Goal: Task Accomplishment & Management: Manage account settings

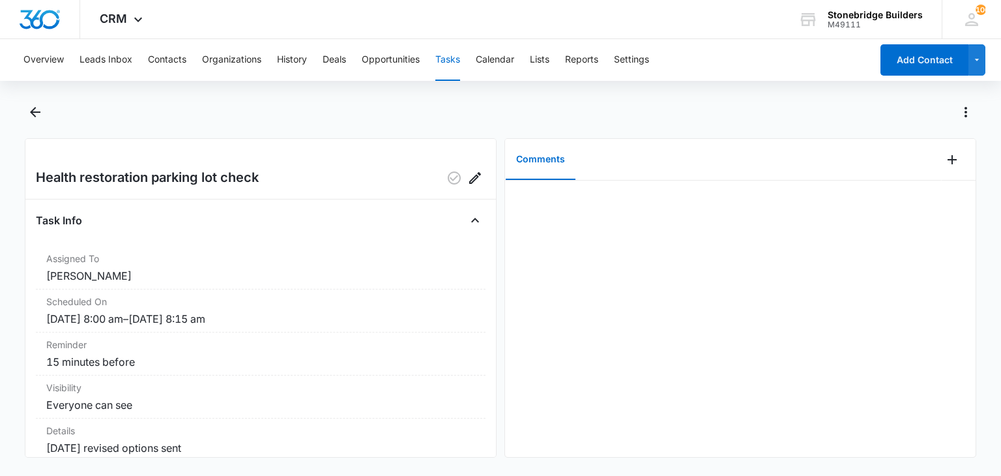
click at [465, 189] on div "Health restoration parking lot check Task Info Assigned To Mike Anderson Schedu…" at bounding box center [261, 297] width 472 height 319
click at [469, 178] on icon "Edit" at bounding box center [475, 178] width 12 height 12
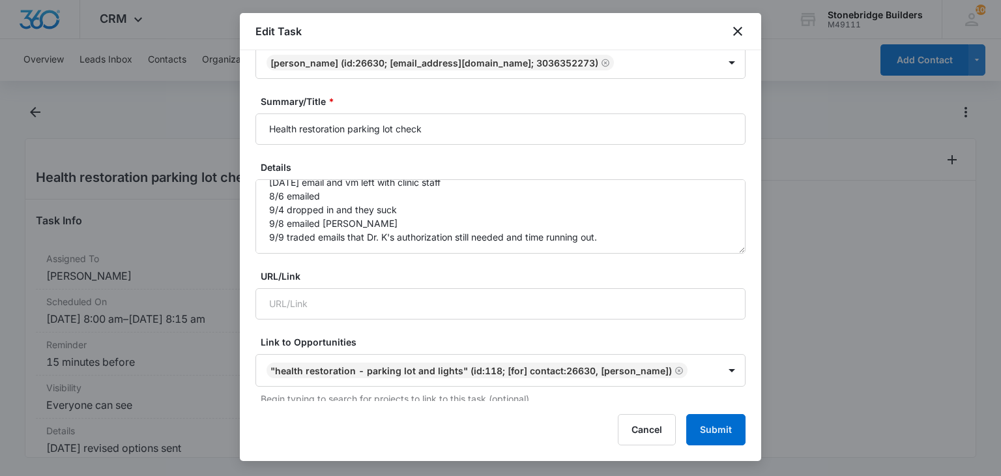
scroll to position [195, 0]
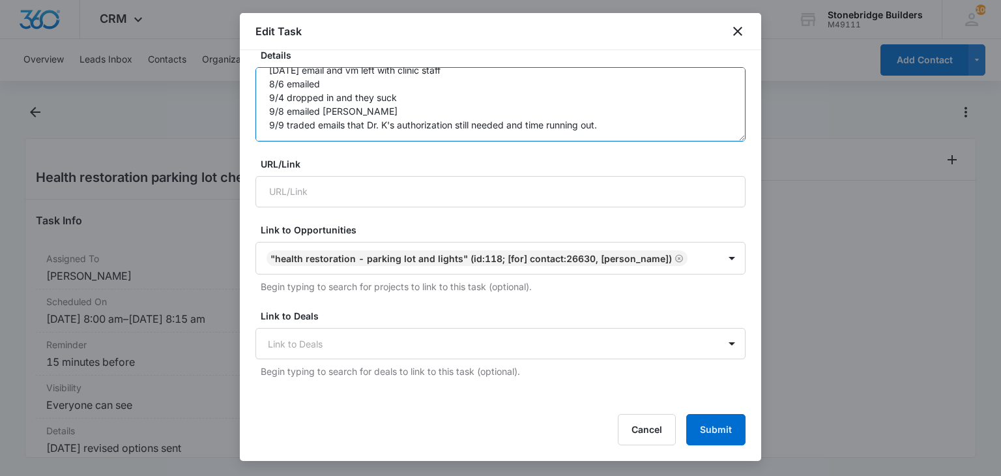
click at [611, 128] on textarea "7/1/2025 revised options sent /7/7 emailed check in 7/16 left message with staf…" at bounding box center [500, 104] width 490 height 74
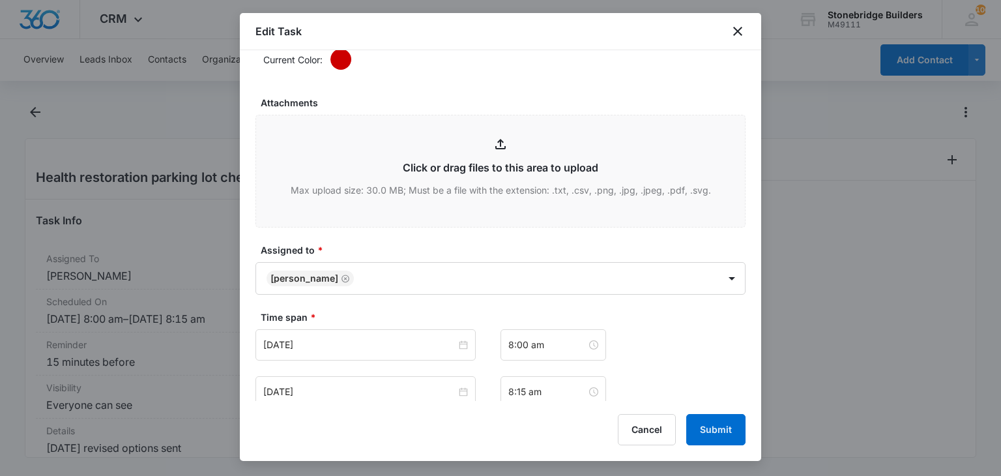
scroll to position [782, 0]
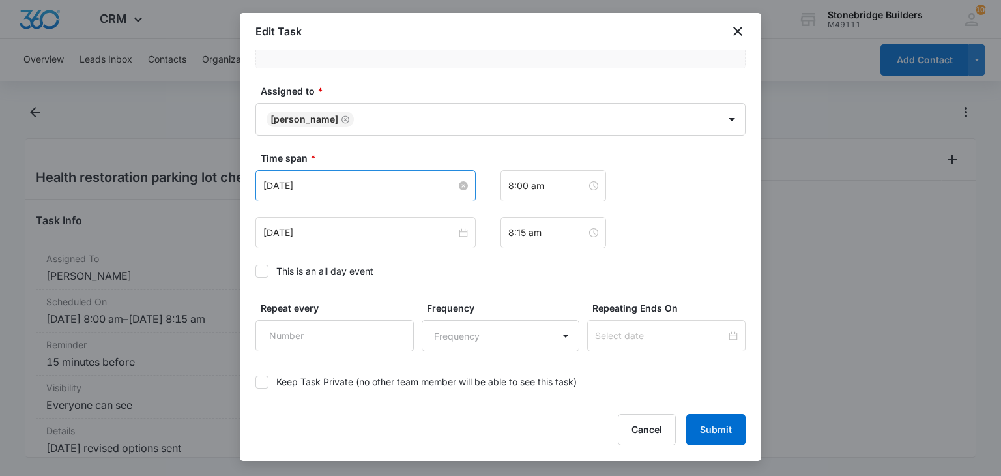
type textarea "7/1/2025 revised options sent /7/7 emailed check in 7/16 left message with staf…"
click at [289, 184] on input "Sep 24, 2025" at bounding box center [359, 186] width 193 height 14
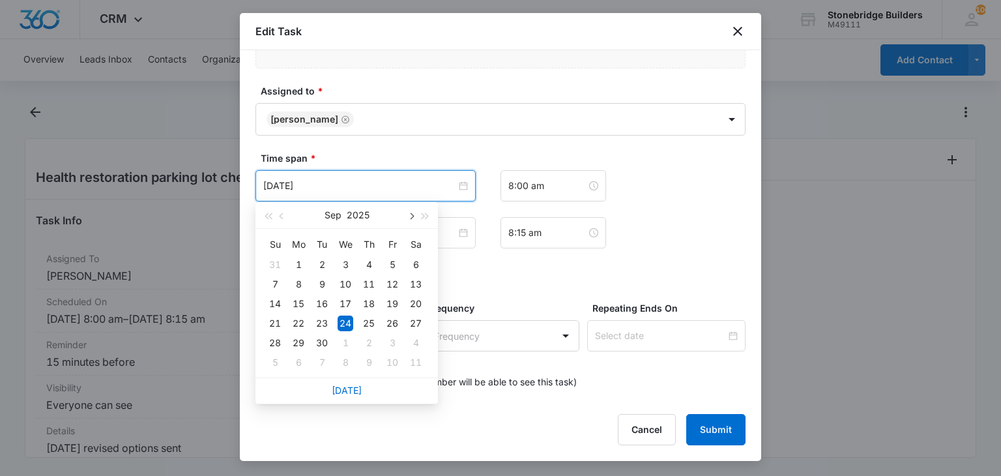
click at [412, 220] on button "button" at bounding box center [410, 215] width 14 height 26
click at [377, 323] on td "23" at bounding box center [368, 323] width 23 height 20
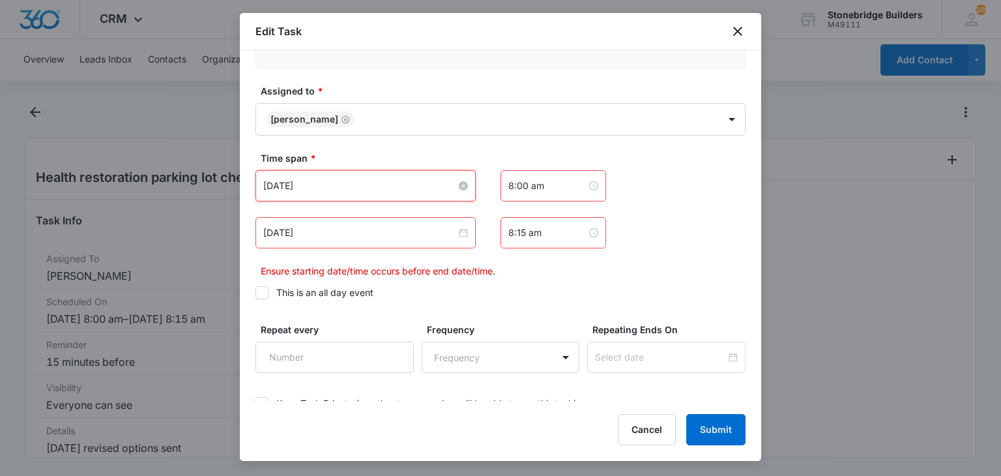
click at [285, 181] on input "Oct 23, 2025" at bounding box center [359, 186] width 193 height 14
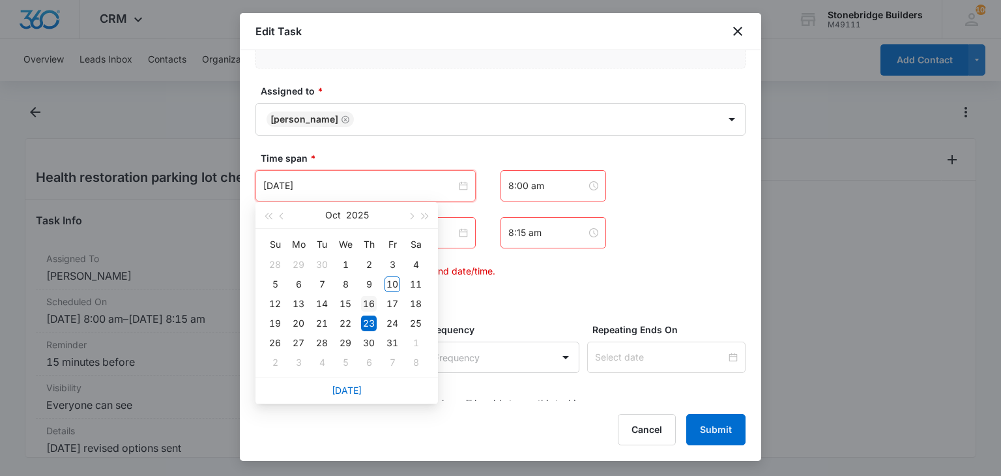
type input "Oct 16, 2025"
click at [371, 296] on div "16" at bounding box center [369, 304] width 16 height 16
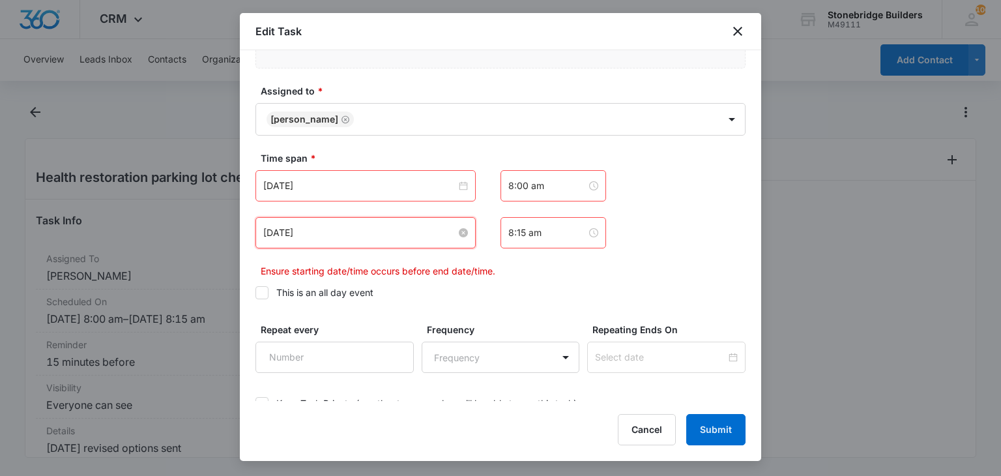
click at [287, 225] on input "Sep 24, 2025" at bounding box center [359, 232] width 193 height 14
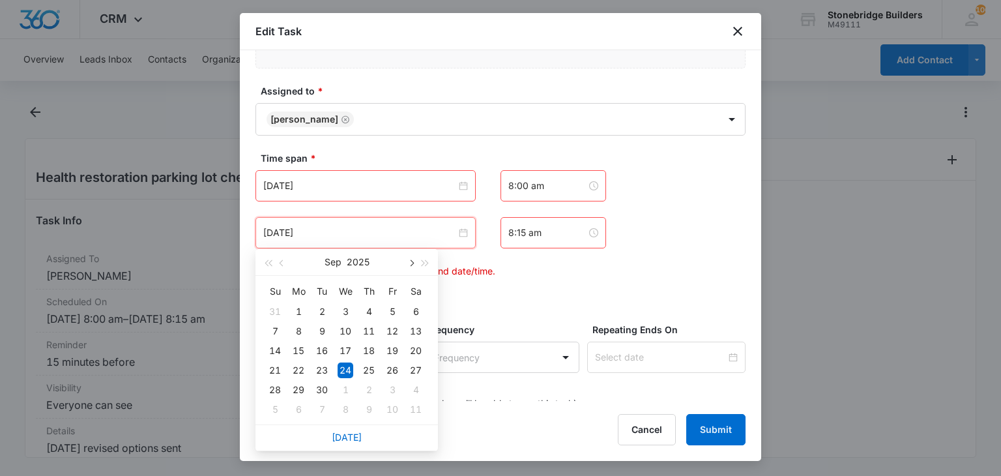
click at [411, 255] on button "button" at bounding box center [410, 262] width 14 height 26
type input "Oct 16, 2025"
click at [373, 352] on div "16" at bounding box center [369, 351] width 16 height 16
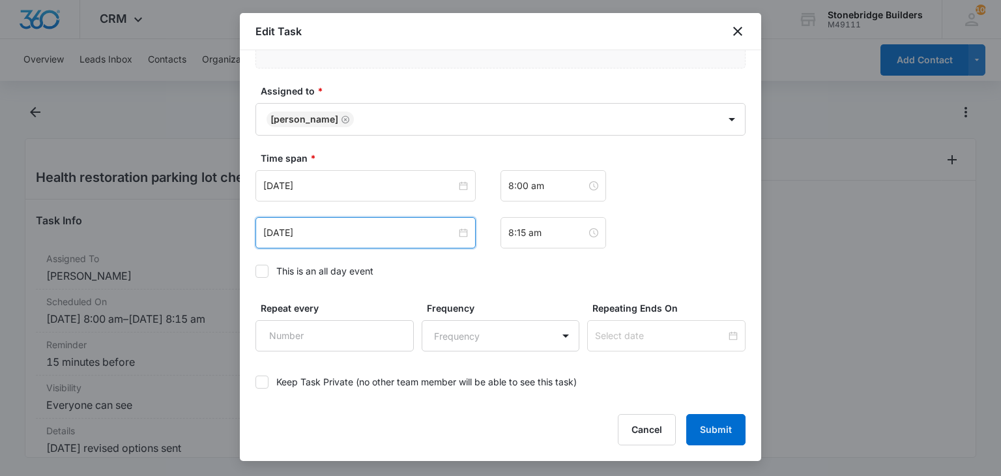
scroll to position [842, 0]
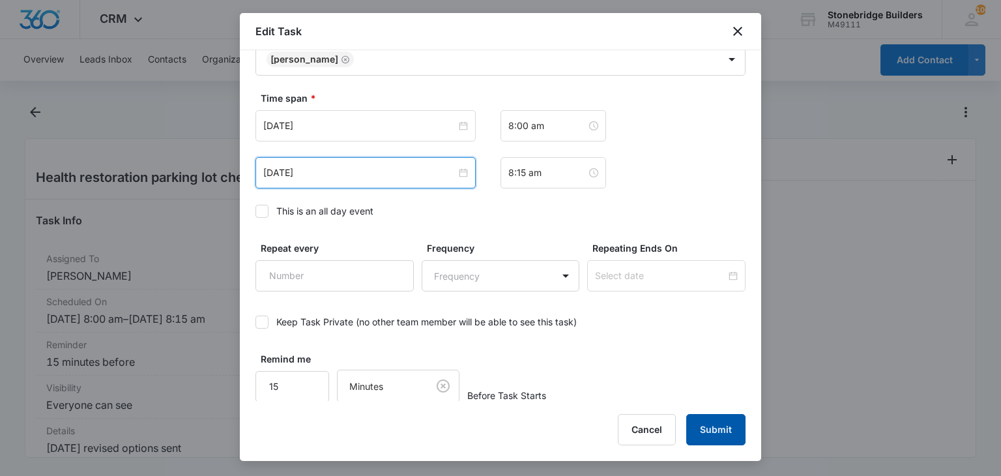
click at [708, 417] on button "Submit" at bounding box center [715, 429] width 59 height 31
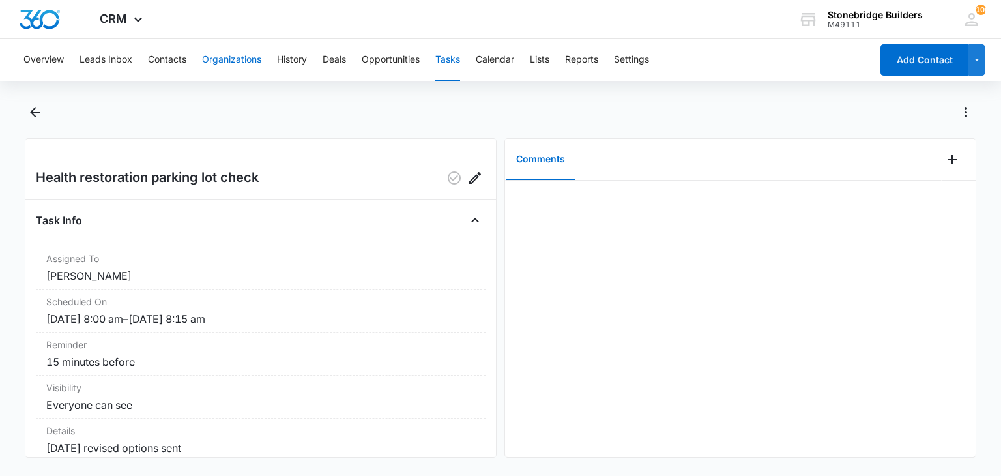
click at [247, 53] on button "Organizations" at bounding box center [231, 60] width 59 height 42
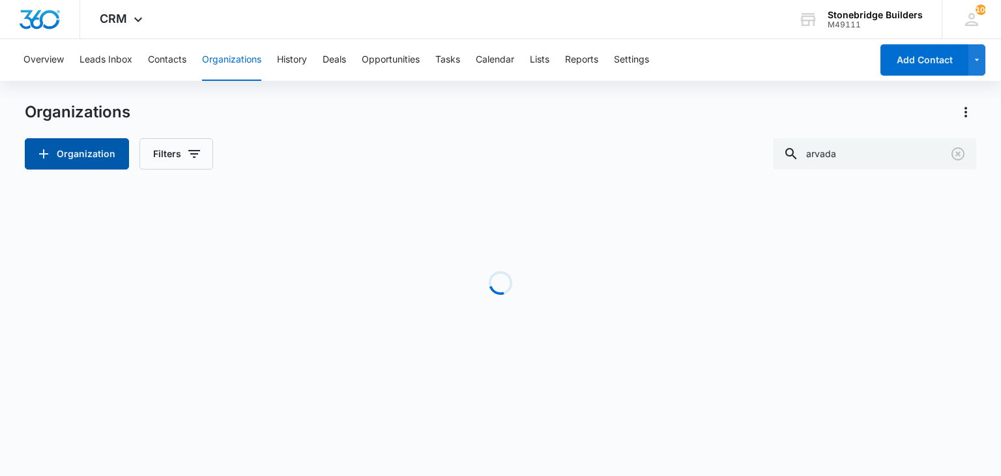
click at [54, 152] on button "Organization" at bounding box center [77, 153] width 104 height 31
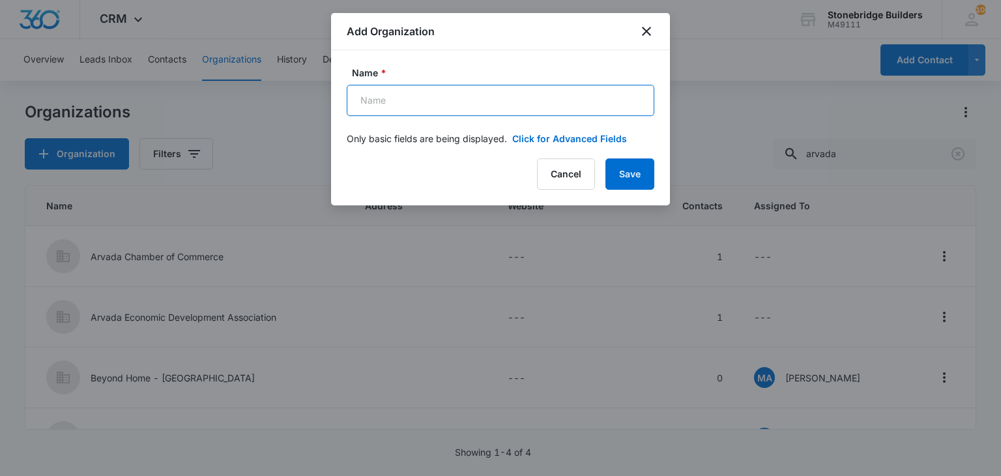
click at [394, 100] on input "Name *" at bounding box center [501, 100] width 308 height 31
type input "Federal Steel Systems"
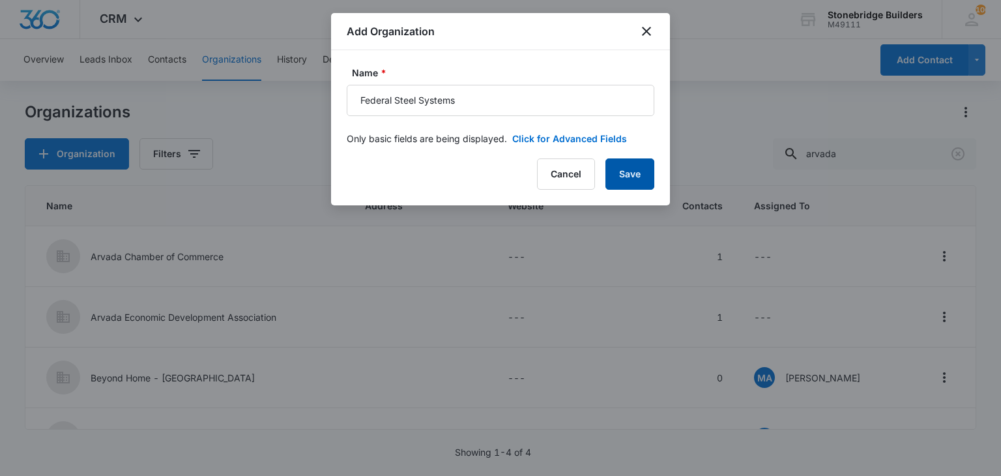
click at [647, 189] on button "Save" at bounding box center [629, 173] width 49 height 31
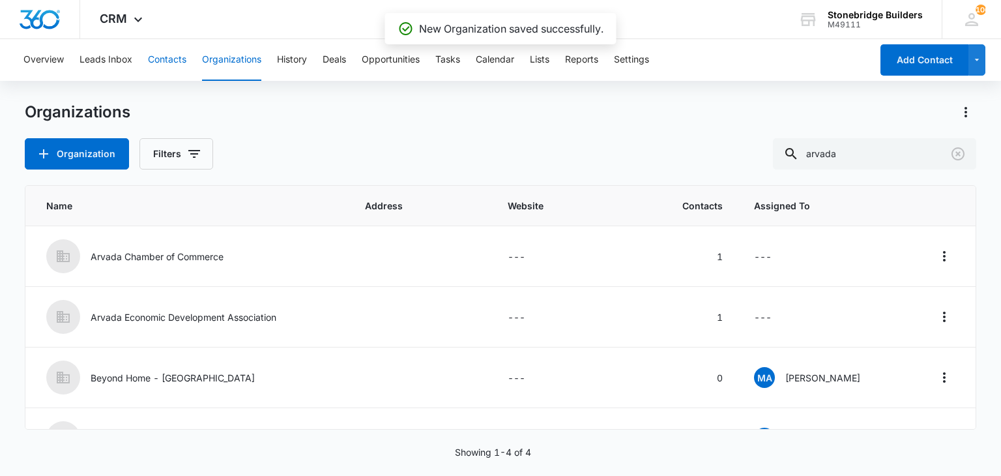
click at [173, 63] on button "Contacts" at bounding box center [167, 60] width 38 height 42
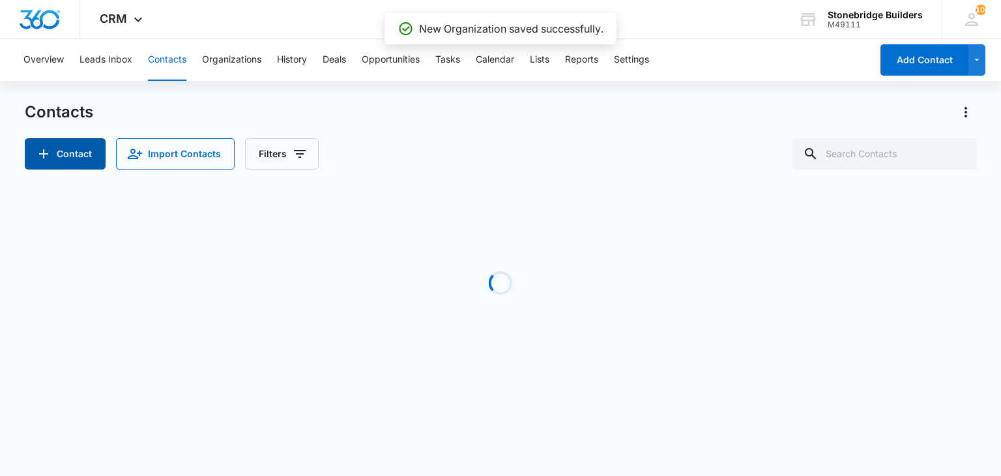
click at [92, 152] on button "Contact" at bounding box center [65, 153] width 81 height 31
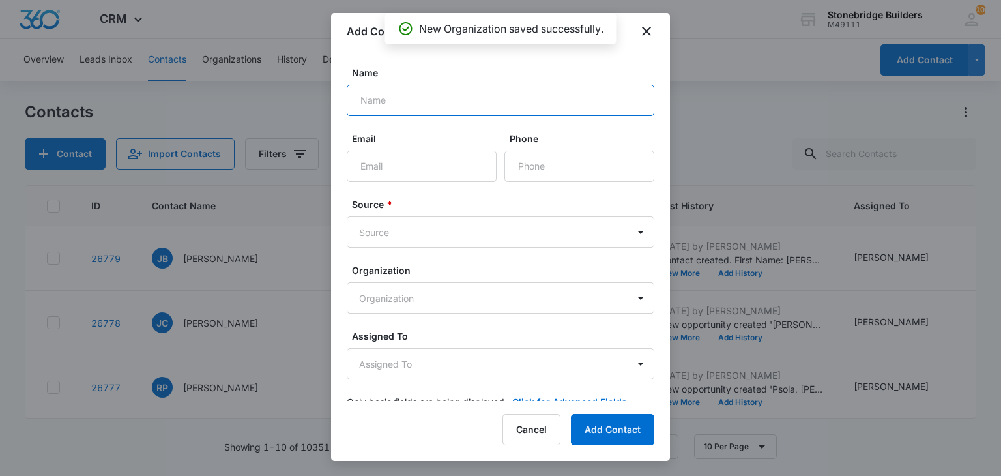
click at [396, 102] on input "Name" at bounding box center [501, 100] width 308 height 31
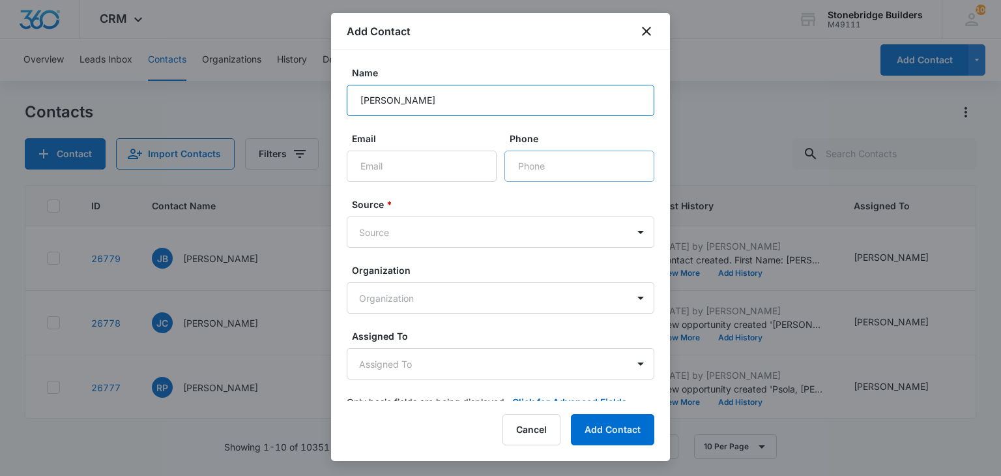
type input "Dan Irland"
click at [541, 167] on input "Phone" at bounding box center [579, 166] width 150 height 31
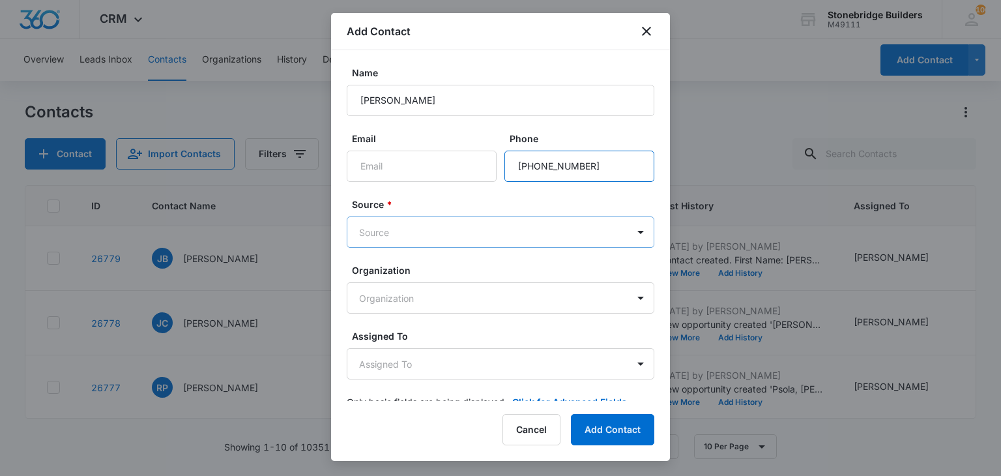
type input "(720) 475-1354"
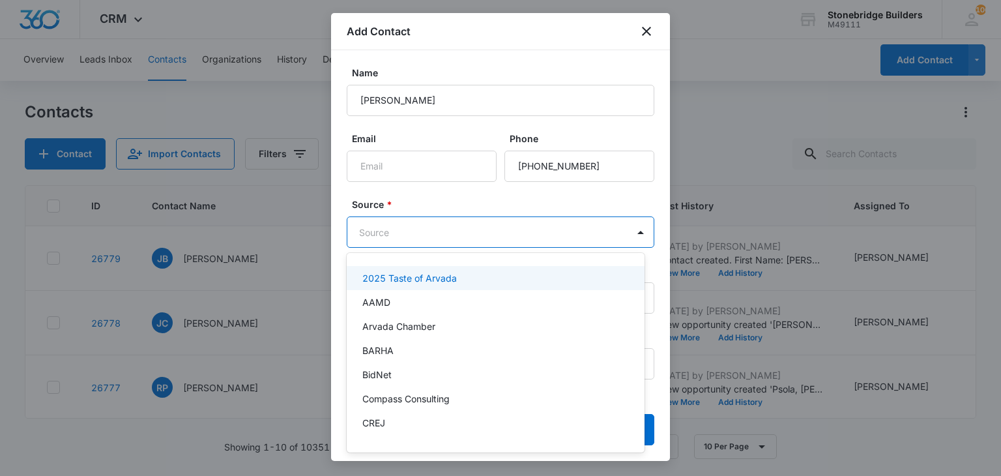
click at [510, 238] on body "CRM Apps Reputation Websites Forms CRM Email Social Content Ads Intelligence Fi…" at bounding box center [500, 238] width 1001 height 476
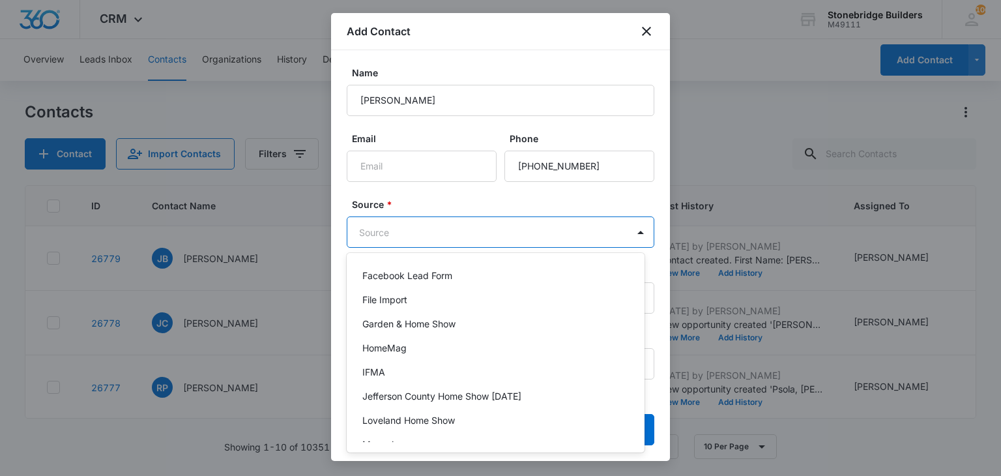
scroll to position [65, 0]
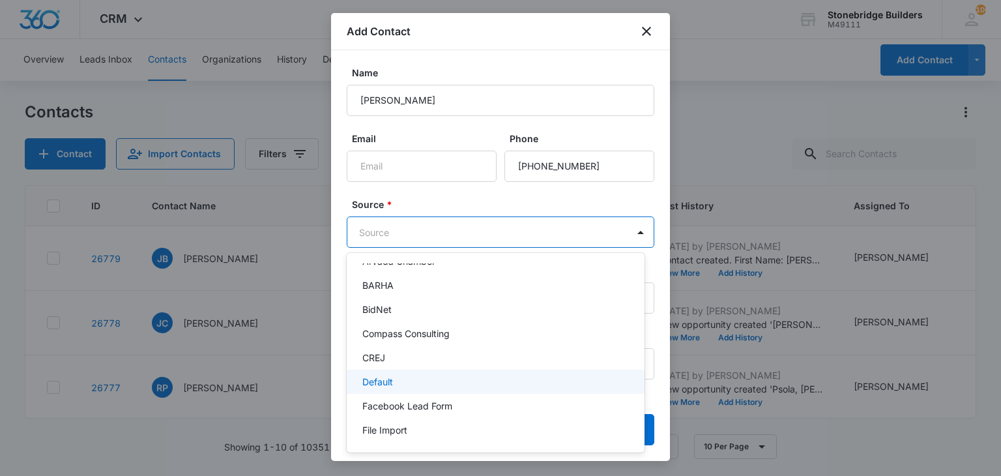
click at [415, 385] on div "Default" at bounding box center [494, 382] width 264 height 14
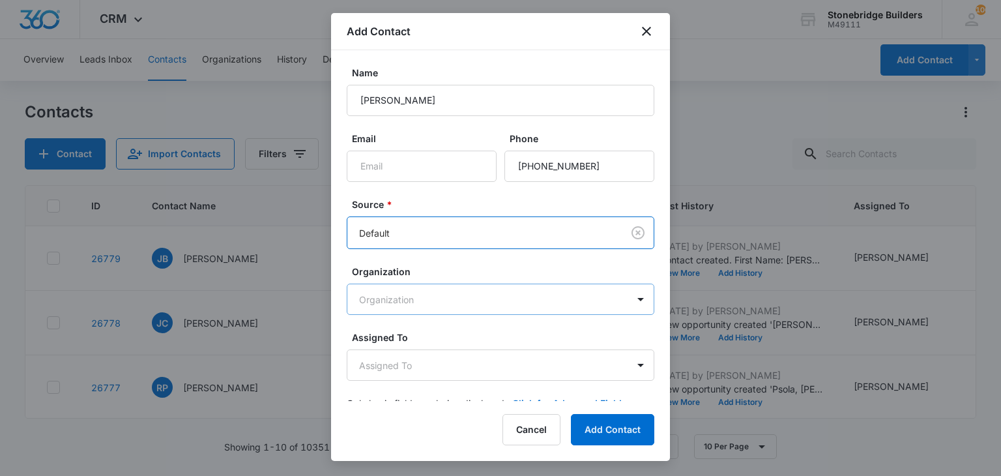
click at [441, 296] on body "CRM Apps Reputation Websites Forms CRM Email Social Content Ads Intelligence Fi…" at bounding box center [500, 238] width 1001 height 476
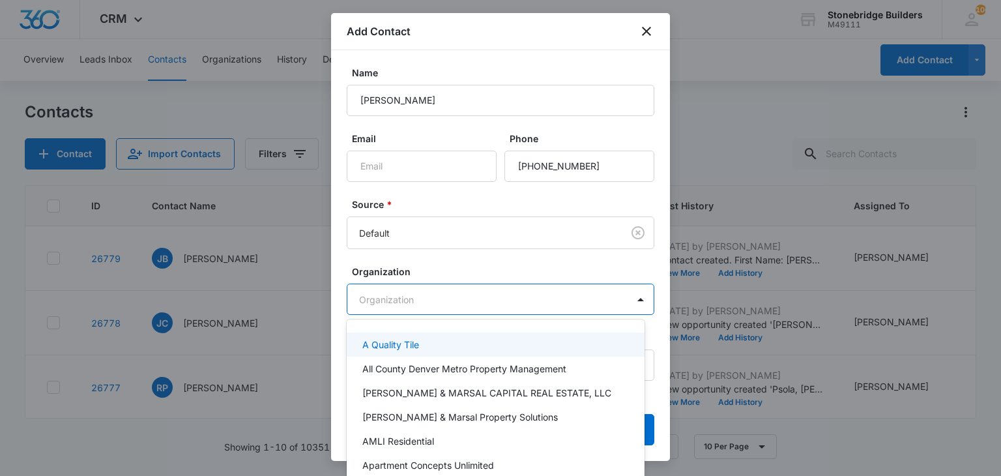
click at [441, 296] on div at bounding box center [500, 238] width 1001 height 476
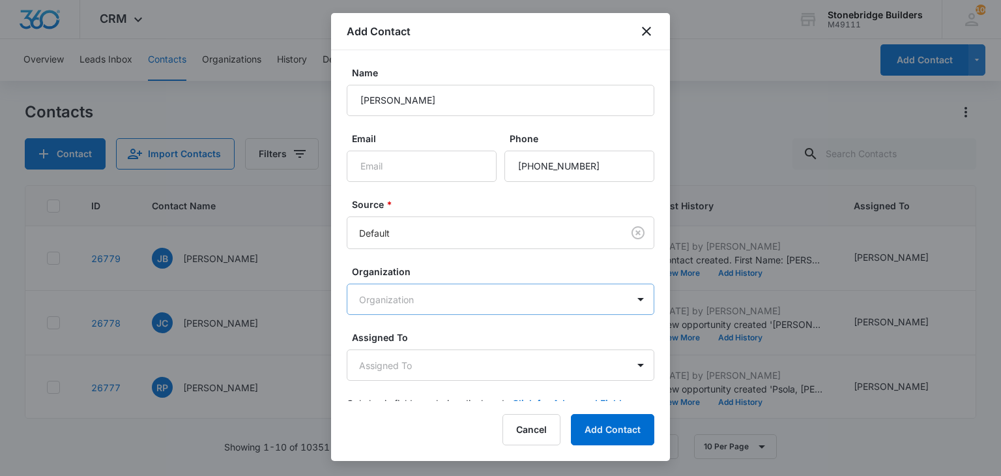
click at [441, 296] on body "CRM Apps Reputation Websites Forms CRM Email Social Content Ads Intelligence Fi…" at bounding box center [500, 238] width 1001 height 476
type input "fed"
click at [426, 345] on p "Federal Steel Systems" at bounding box center [409, 345] width 94 height 14
click at [423, 358] on body "CRM Apps Reputation Websites Forms CRM Email Social Content Ads Intelligence Fi…" at bounding box center [500, 238] width 1001 height 476
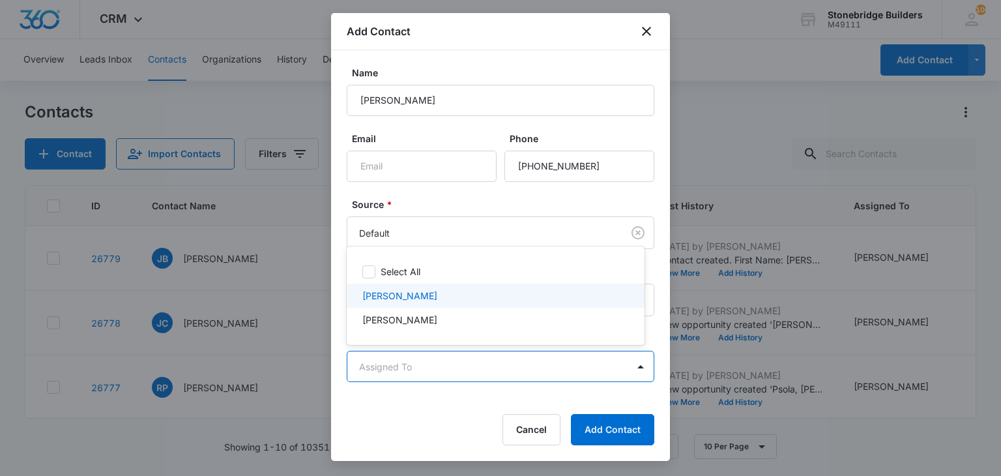
click at [425, 298] on p "[PERSON_NAME]" at bounding box center [399, 296] width 75 height 14
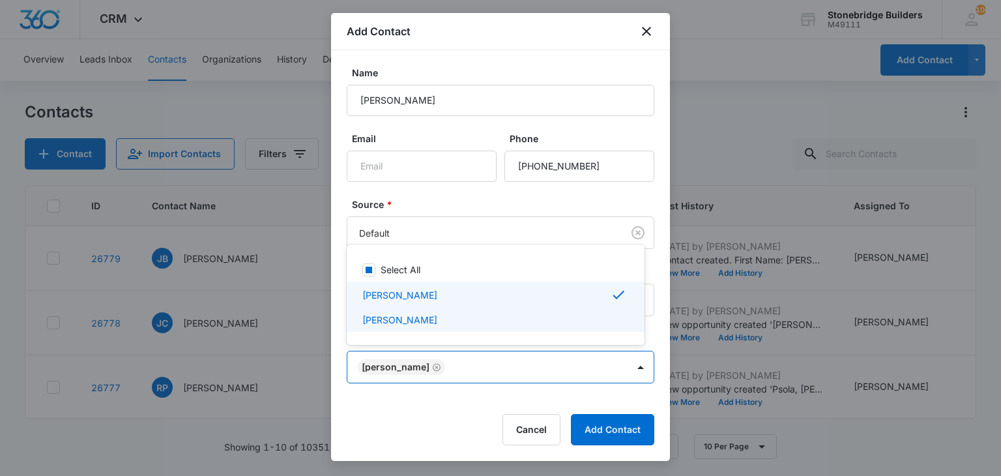
click at [470, 394] on div at bounding box center [500, 238] width 1001 height 476
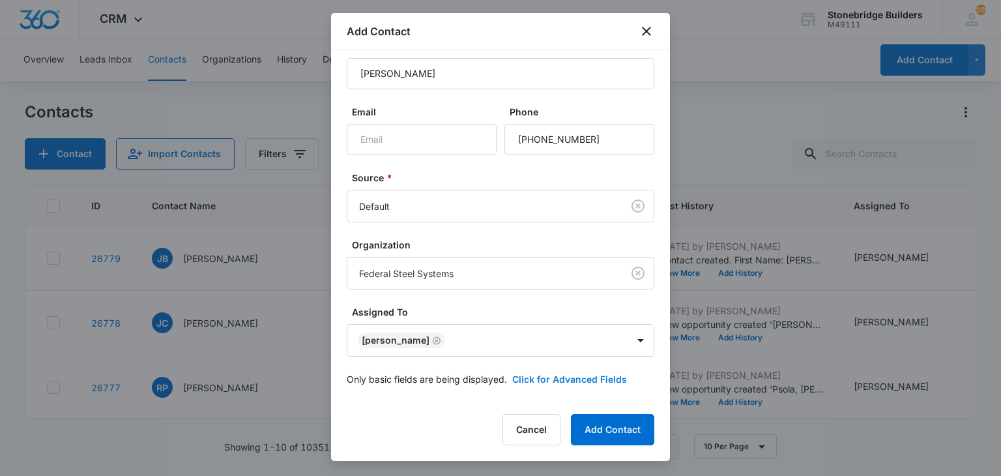
click at [548, 379] on button "Click for Advanced Fields" at bounding box center [569, 379] width 115 height 14
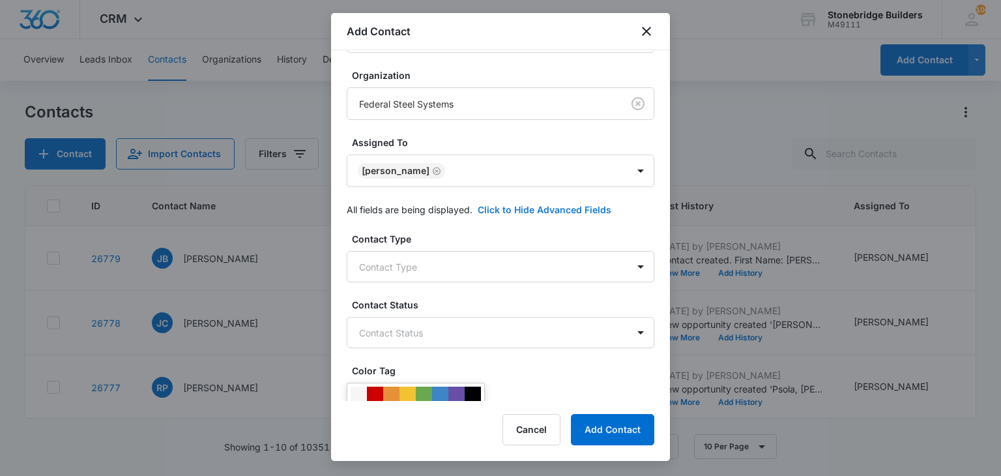
scroll to position [353, 0]
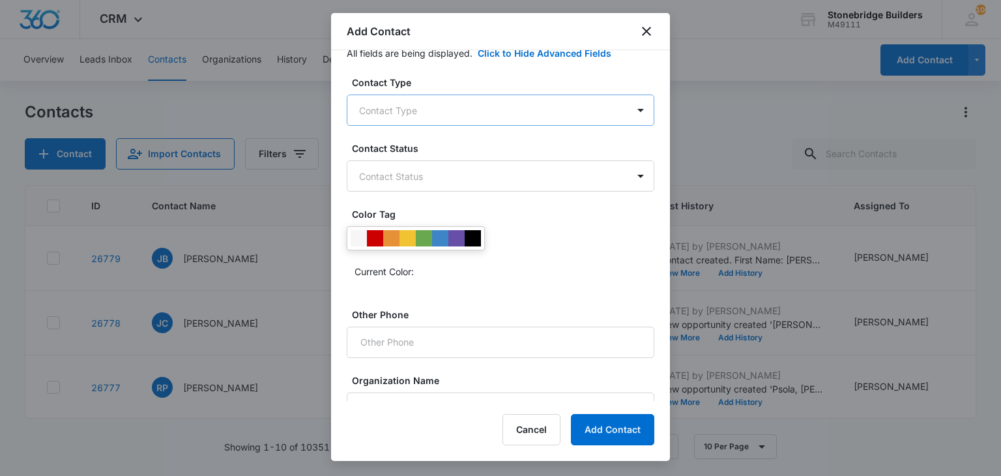
click at [420, 111] on body "CRM Apps Reputation Websites Forms CRM Email Social Content Ads Intelligence Fi…" at bounding box center [500, 238] width 1001 height 476
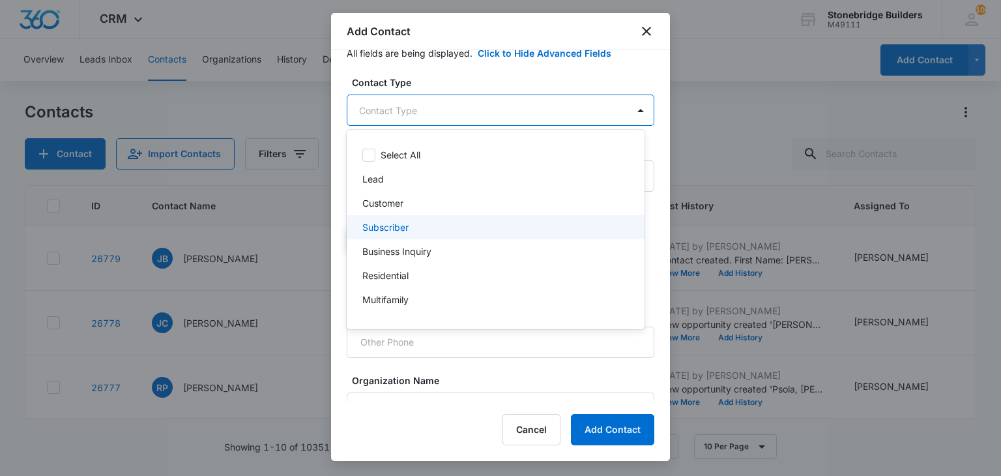
scroll to position [115, 0]
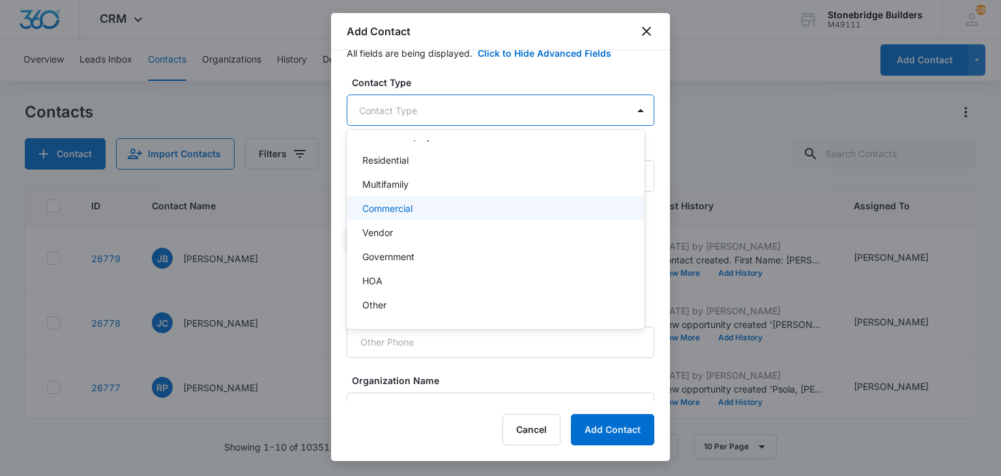
click at [421, 212] on div "Commercial" at bounding box center [494, 208] width 264 height 14
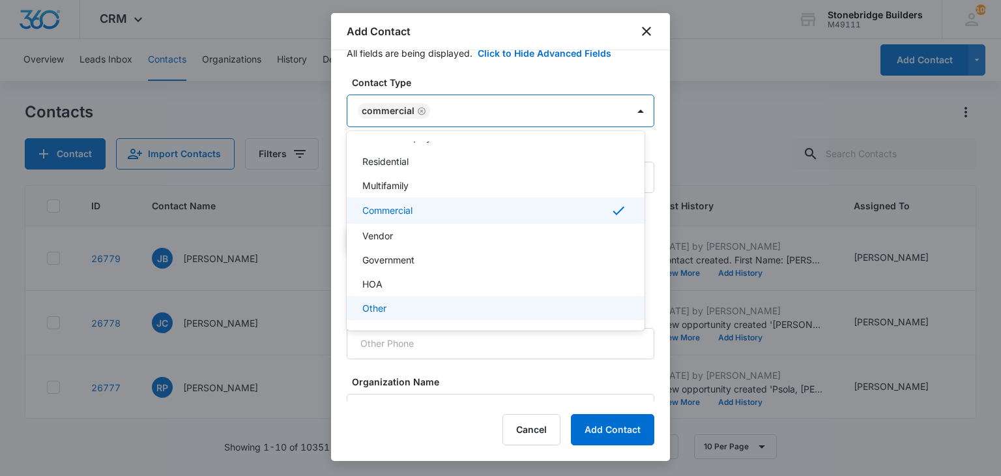
click at [463, 365] on div at bounding box center [500, 238] width 1001 height 476
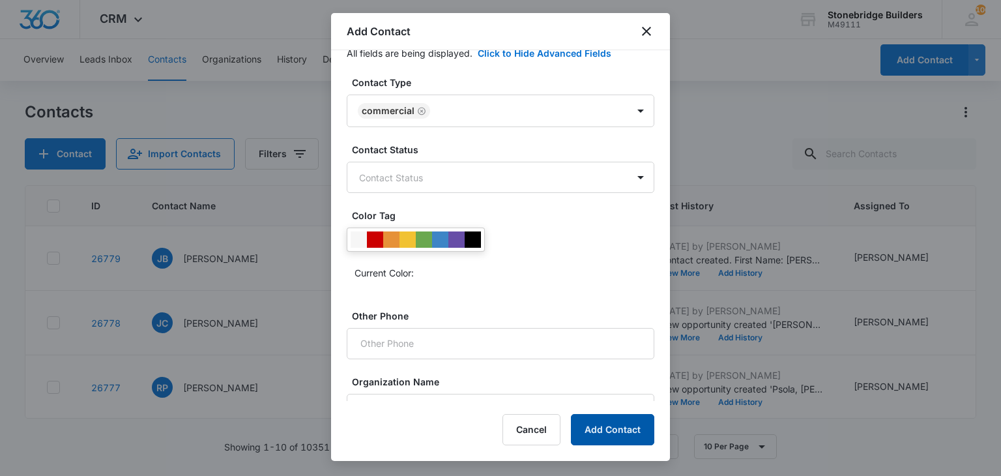
click at [636, 419] on button "Add Contact" at bounding box center [612, 429] width 83 height 31
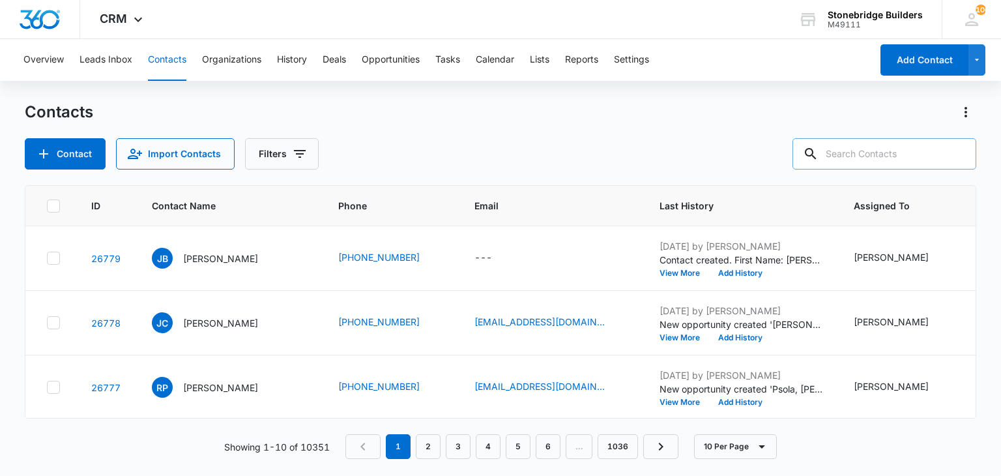
click at [884, 157] on input "text" at bounding box center [884, 153] width 184 height 31
type input "freeman"
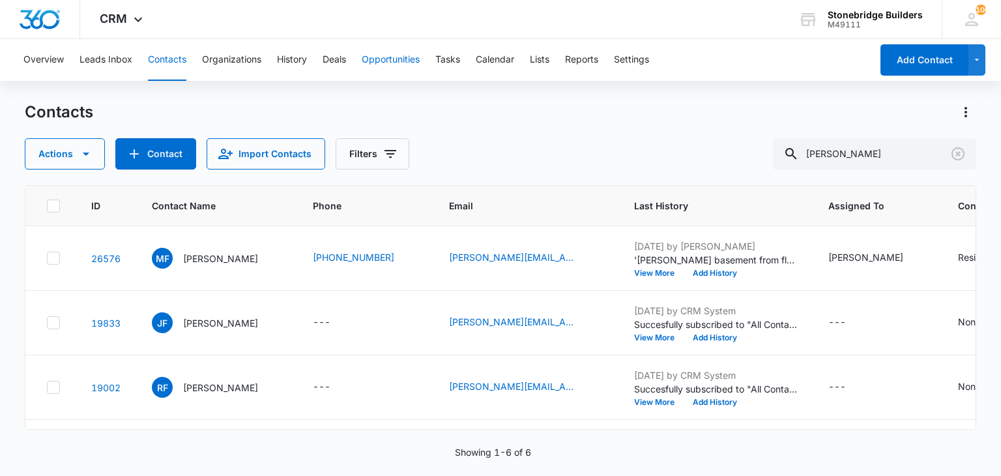
click at [375, 62] on button "Opportunities" at bounding box center [391, 60] width 58 height 42
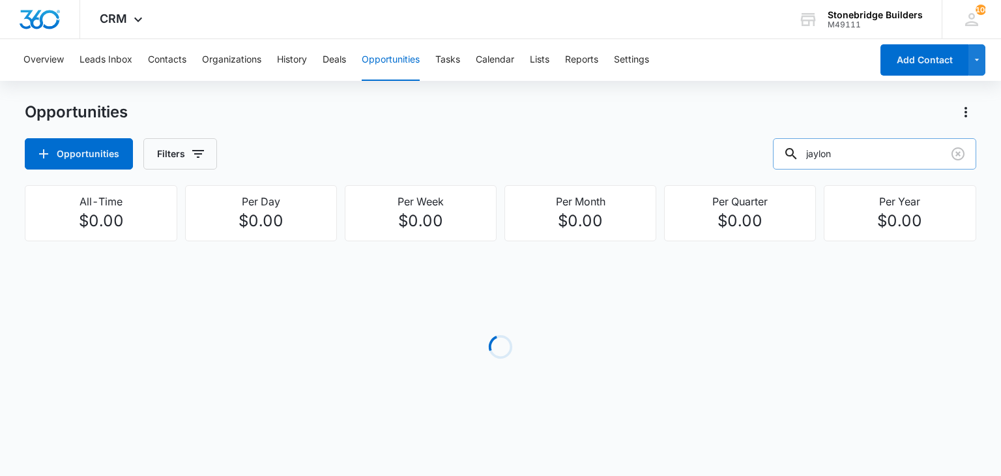
click at [838, 156] on input "jaylon" at bounding box center [874, 153] width 203 height 31
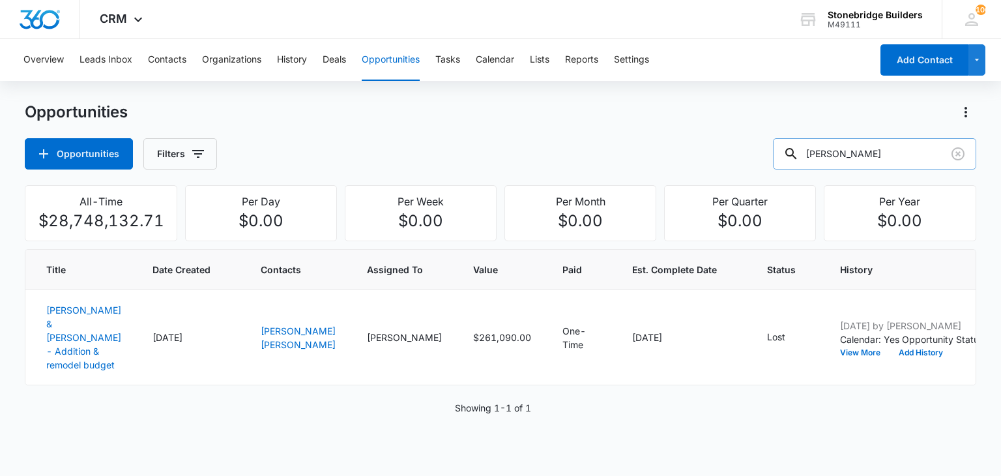
type input "freeman"
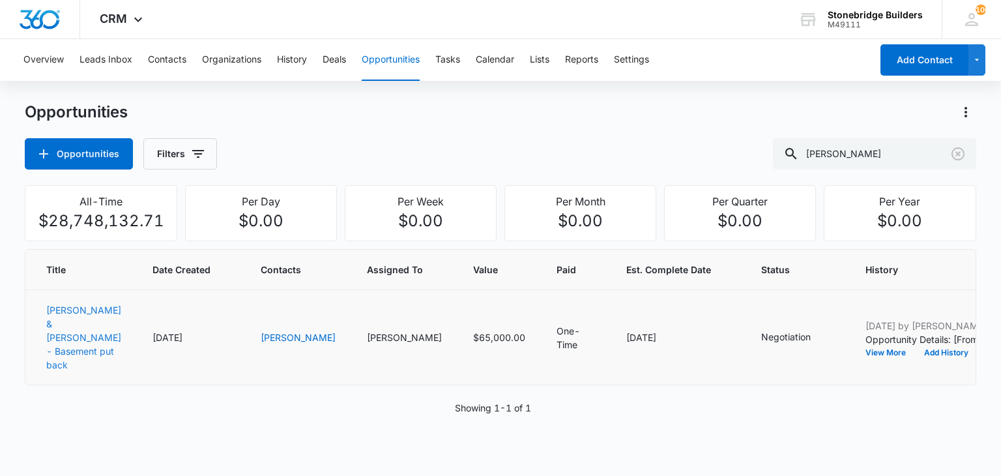
click at [57, 339] on link "Freeman, Marcus & Rayna - Basement put back" at bounding box center [83, 337] width 75 height 66
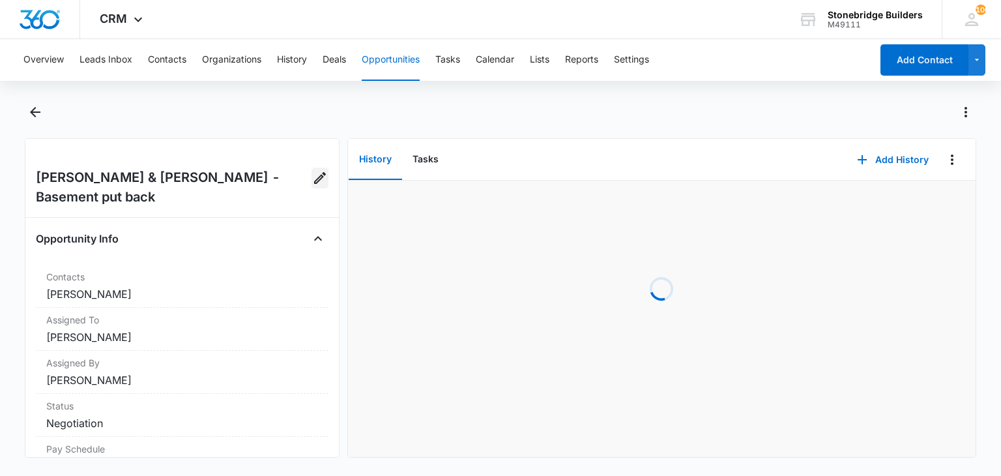
click at [314, 175] on icon "Edit Opportunity" at bounding box center [320, 178] width 12 height 12
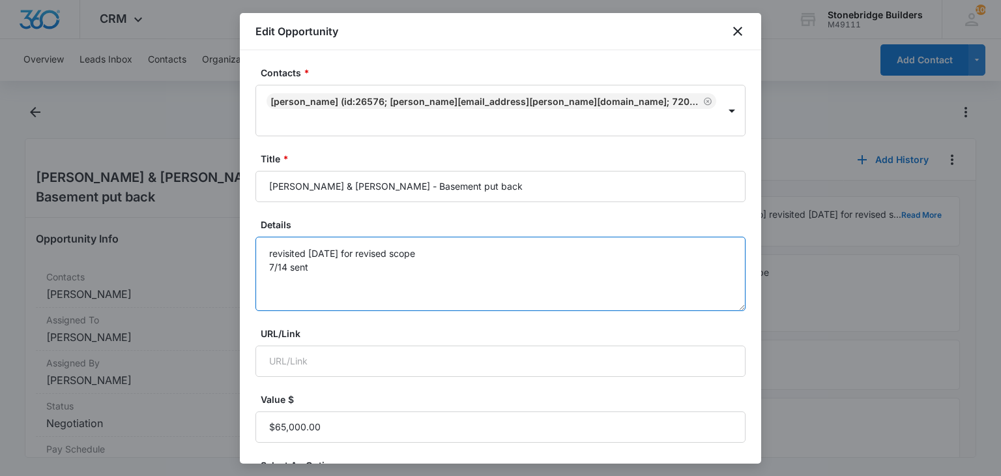
click at [341, 251] on textarea "revisited 6/20/25 for revised scope 7/14 sent" at bounding box center [500, 274] width 490 height 74
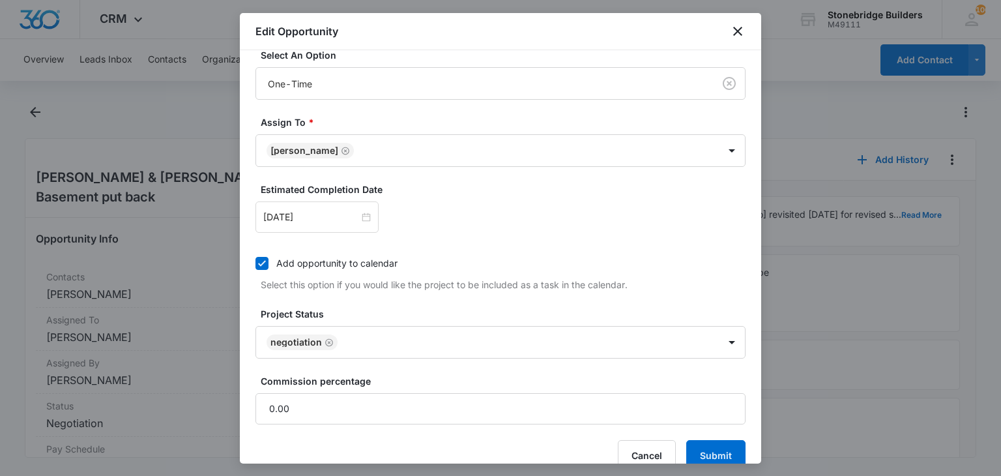
scroll to position [413, 0]
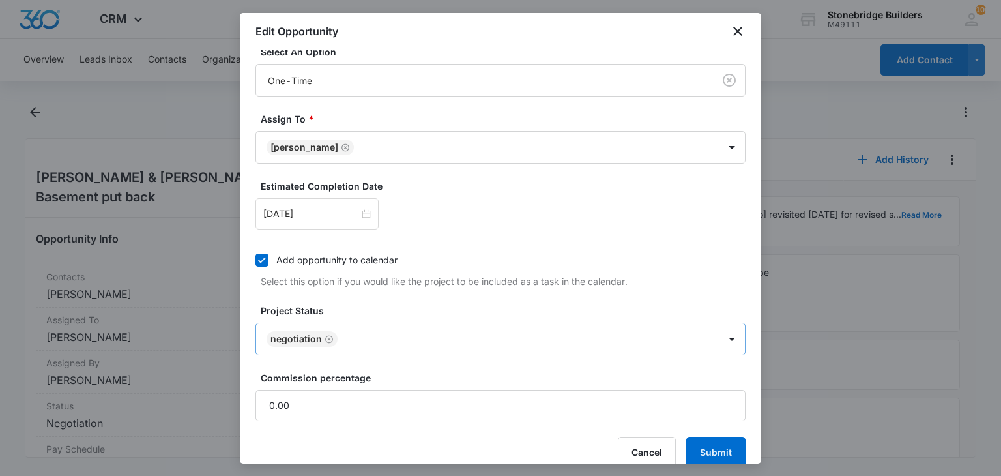
click at [325, 334] on icon "Remove Negotiation" at bounding box center [329, 339] width 9 height 10
type textarea "revisited 6/20/25 for revised scope 7/14 sent 10/10 closed due to no more respo…"
click at [325, 319] on body "CRM Apps Reputation Websites Forms CRM Email Social Content Ads Intelligence Fi…" at bounding box center [500, 238] width 1001 height 476
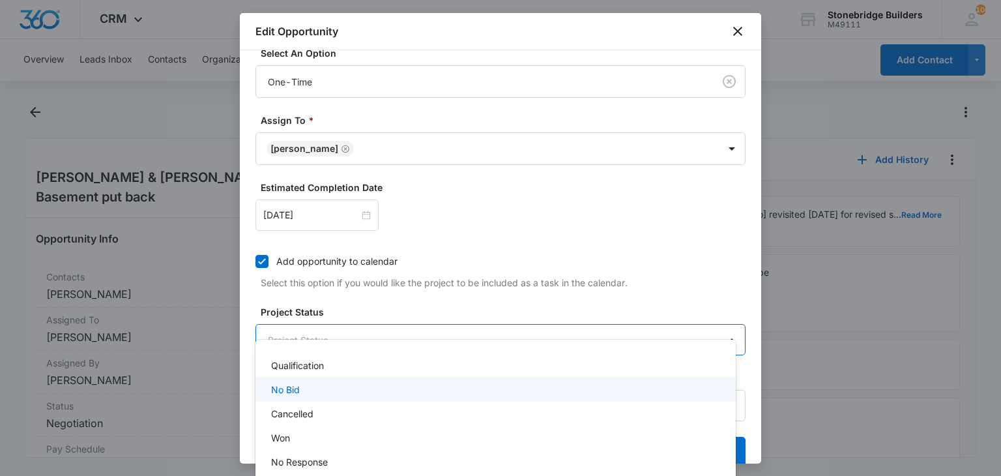
scroll to position [65, 0]
click at [336, 397] on div "Cancelled" at bounding box center [494, 396] width 446 height 14
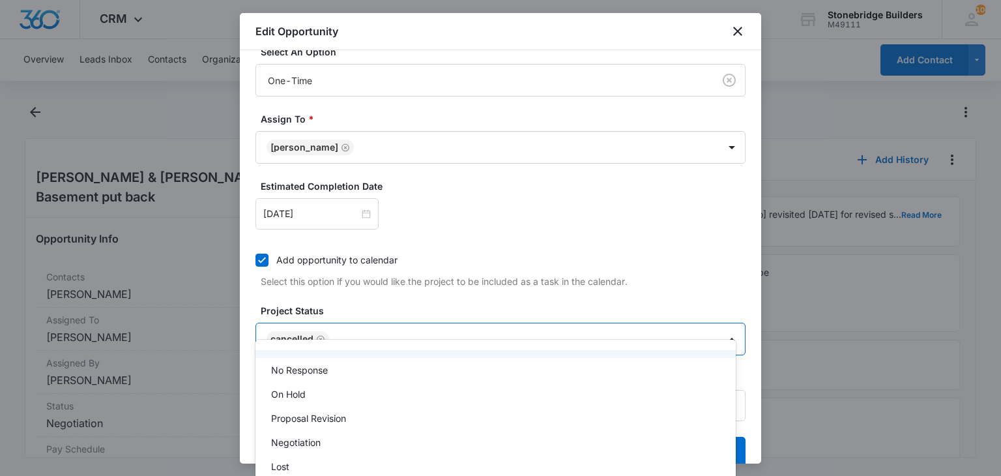
click at [500, 285] on div at bounding box center [500, 238] width 1001 height 476
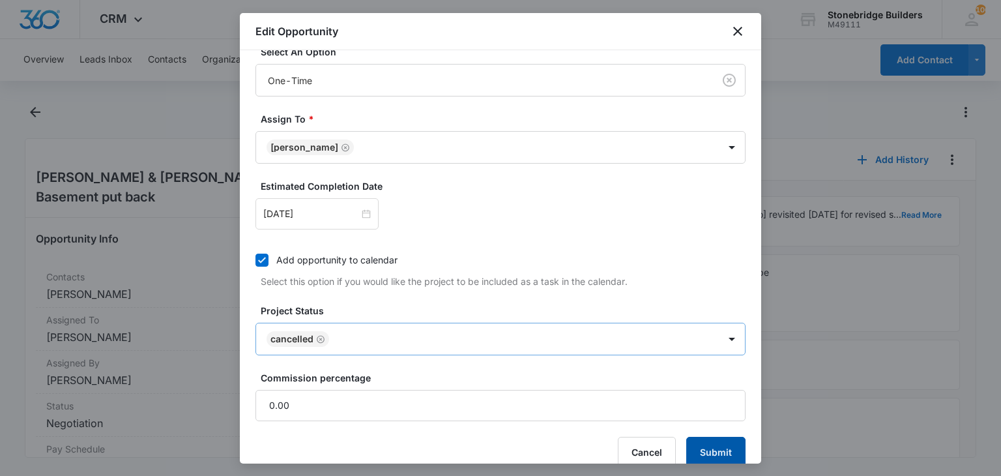
click at [686, 437] on button "Submit" at bounding box center [715, 452] width 59 height 31
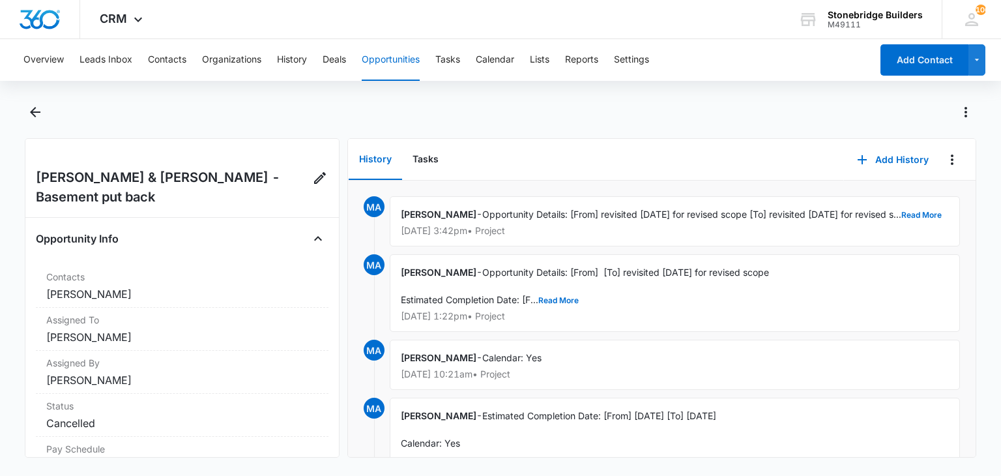
click at [405, 53] on button "Opportunities" at bounding box center [391, 60] width 58 height 42
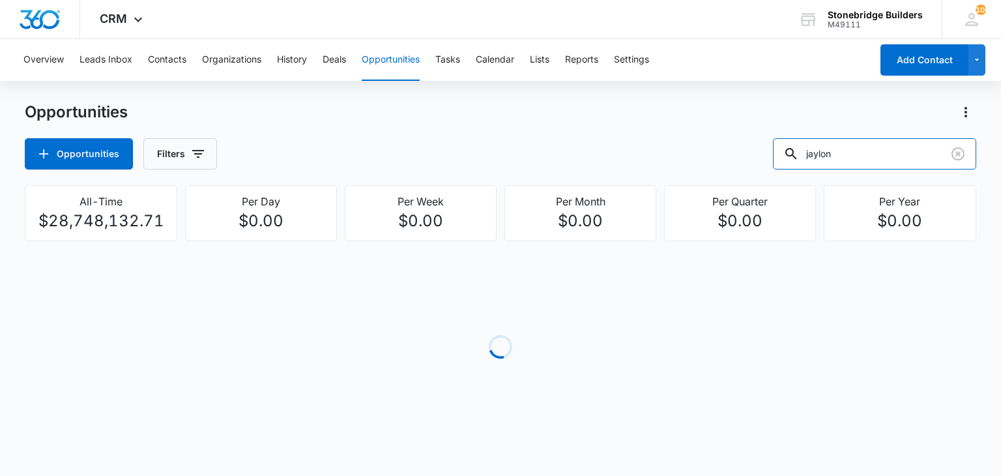
drag, startPoint x: 867, startPoint y: 162, endPoint x: 772, endPoint y: 134, distance: 100.0
click at [772, 138] on div "Opportunities Filters jaylon" at bounding box center [500, 153] width 951 height 31
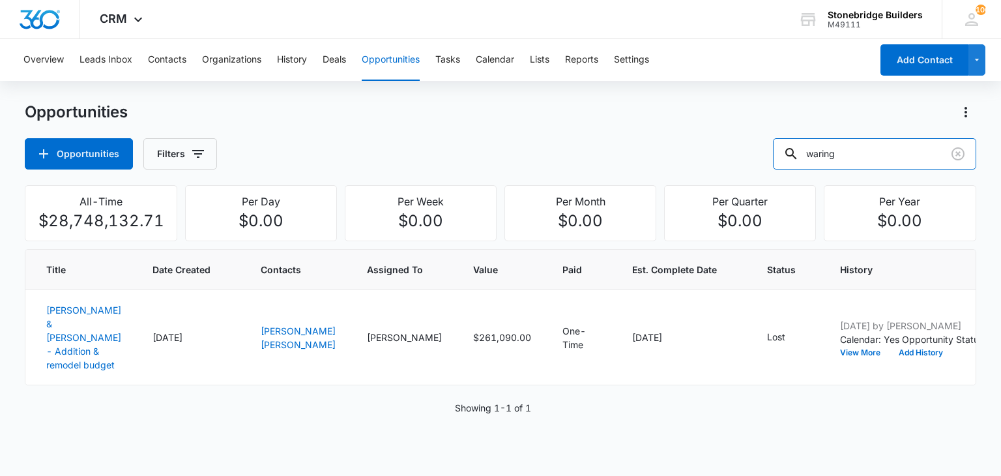
type input "waring"
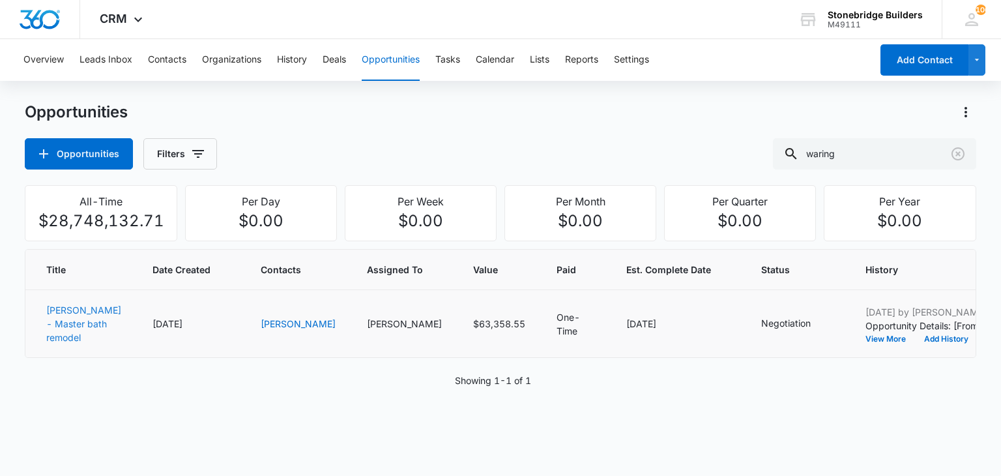
click at [74, 324] on link "[PERSON_NAME] - Master bath remodel" at bounding box center [83, 323] width 75 height 38
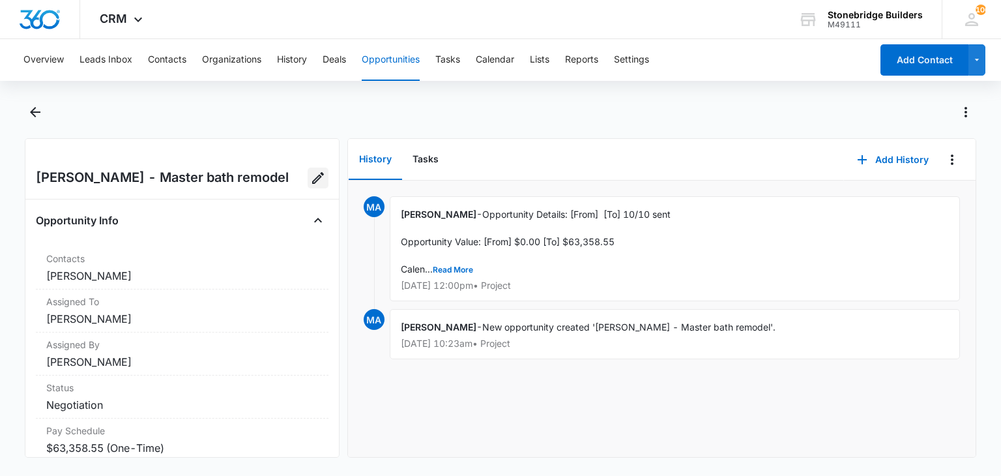
click at [312, 181] on icon "Edit Opportunity" at bounding box center [318, 178] width 12 height 12
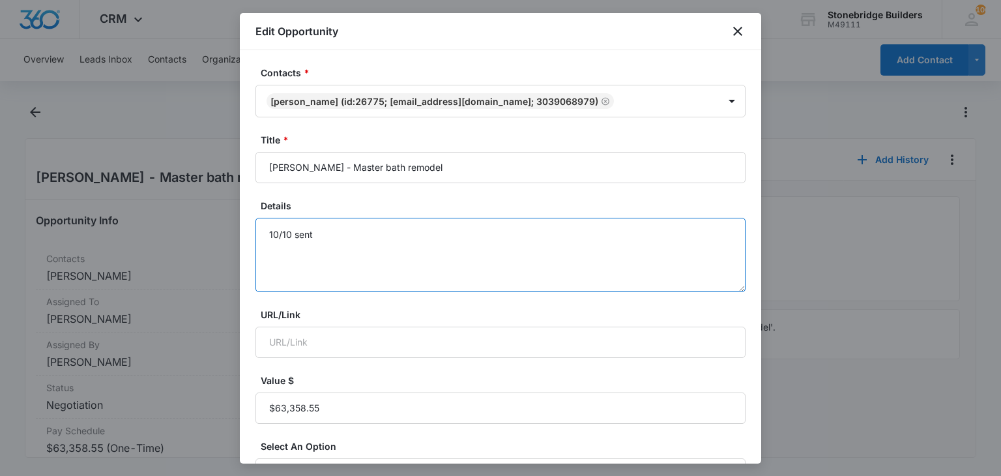
click at [324, 235] on textarea "10/10 sent" at bounding box center [500, 255] width 490 height 74
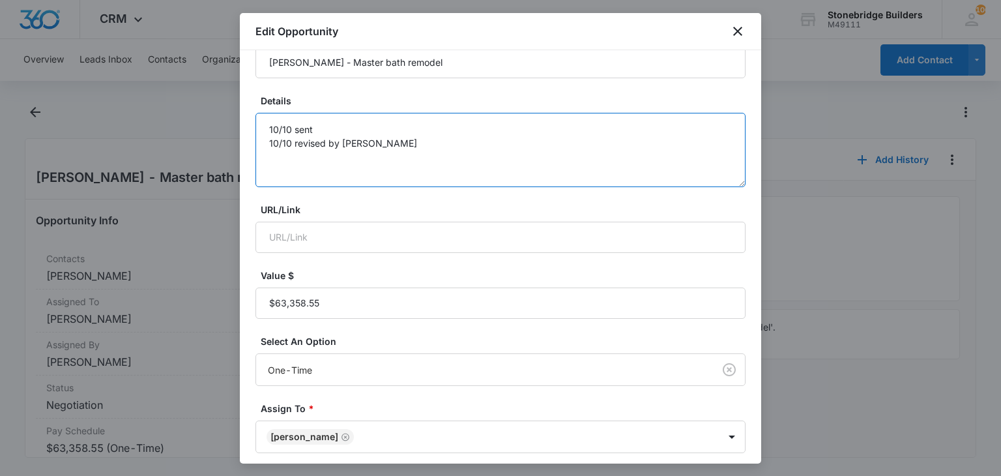
scroll to position [326, 0]
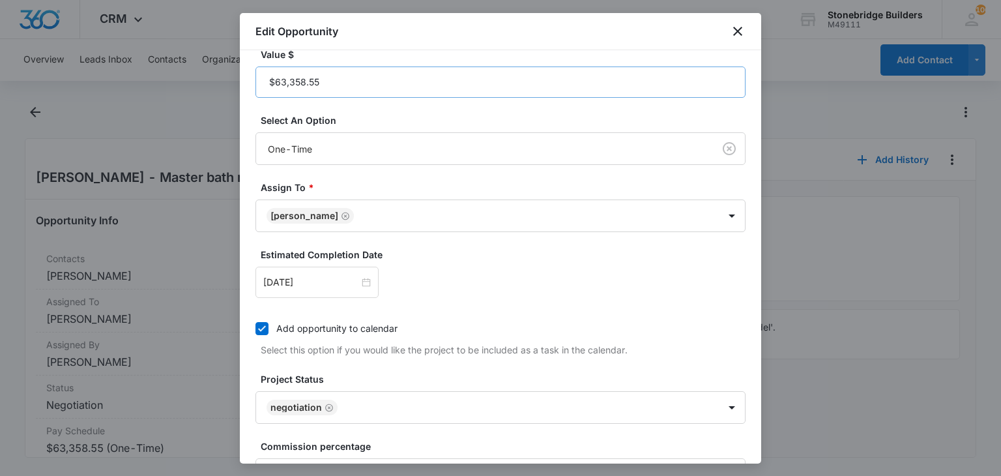
type textarea "10/10 sent 10/10 revised by mike"
click at [336, 89] on input "Value $" at bounding box center [500, 81] width 490 height 31
paste input "$62,770.55"
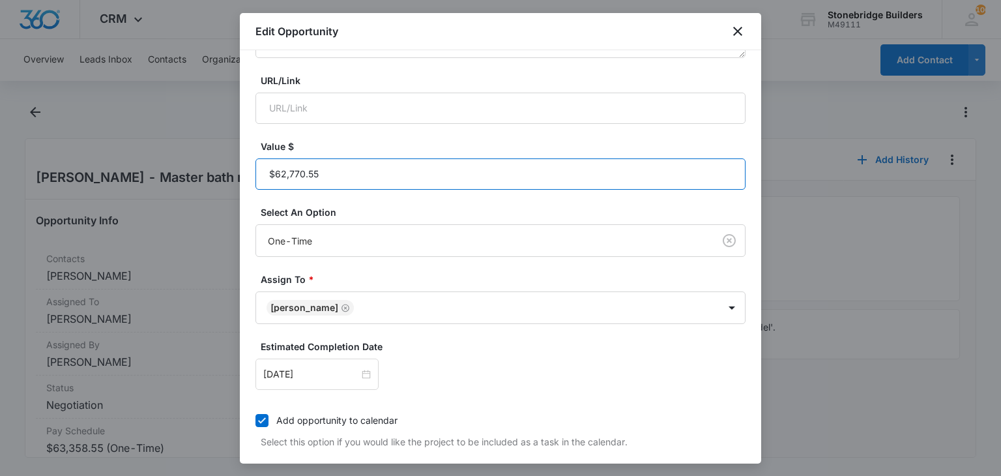
scroll to position [0, 0]
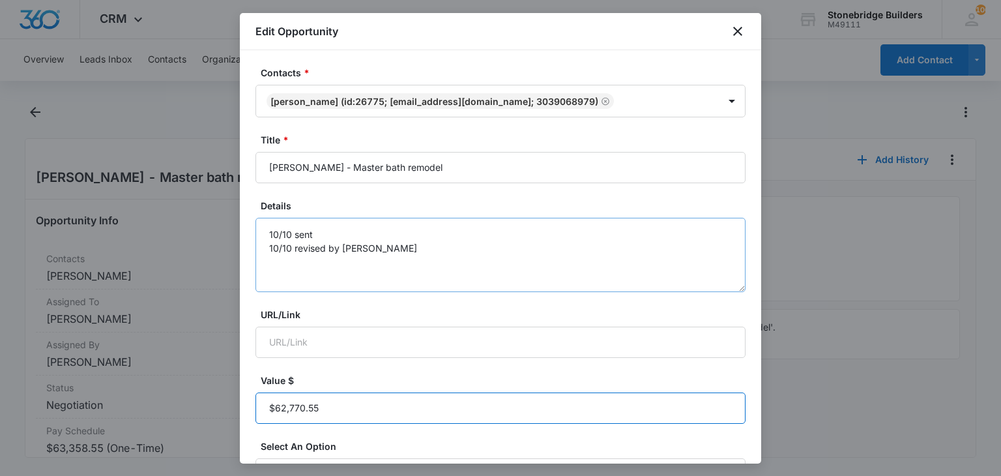
type input "$62,770.55"
click at [377, 253] on textarea "10/10 sent 10/10 revised by mike" at bounding box center [500, 255] width 490 height 74
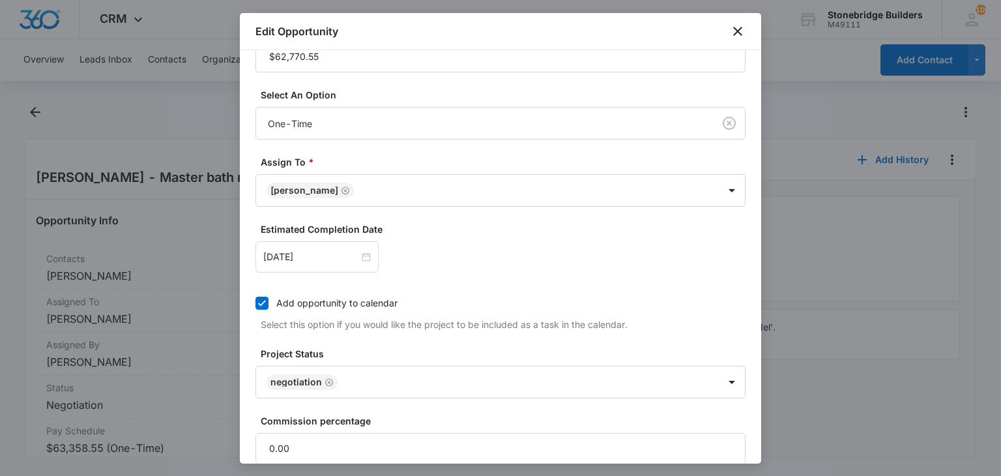
scroll to position [413, 0]
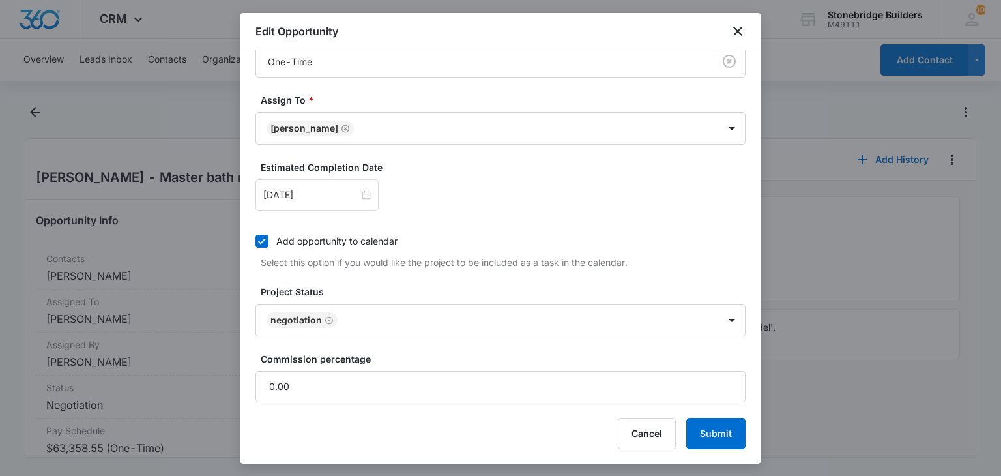
type textarea "10/10 sent 10/10 revised by mike - removed toilet"
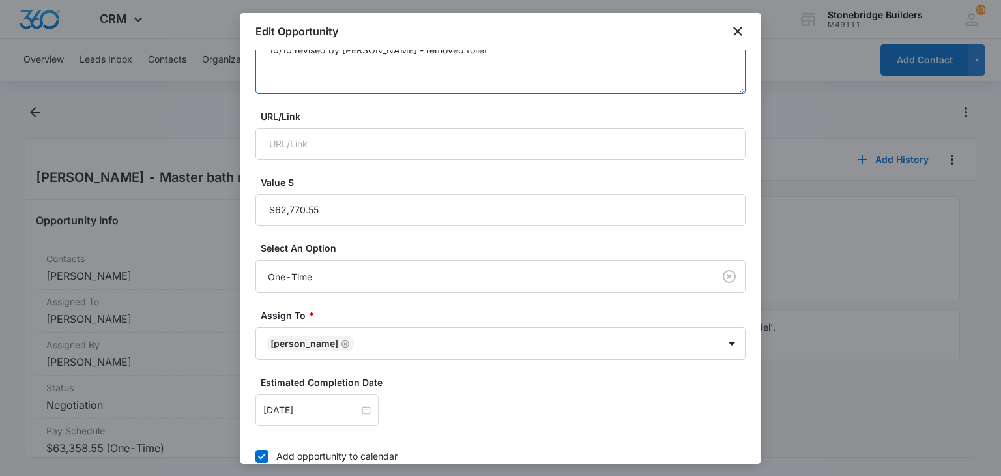
scroll to position [218, 0]
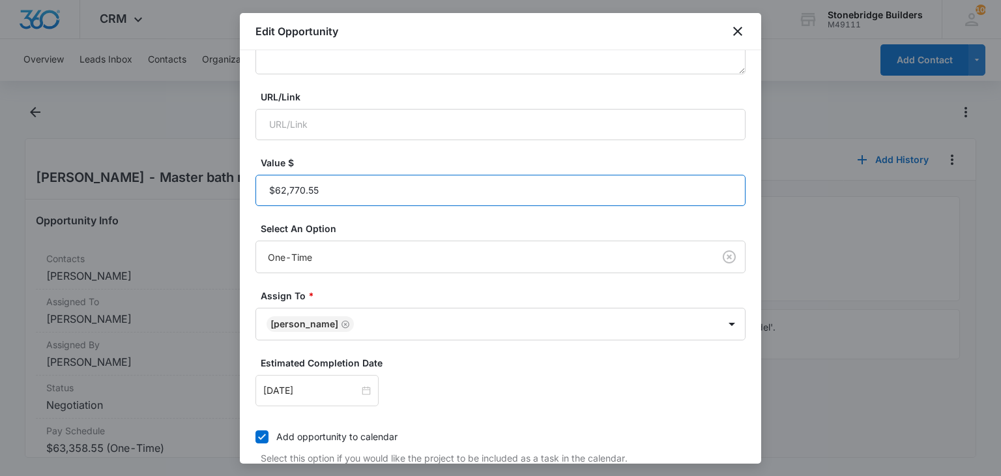
paste input "$62,848.55"
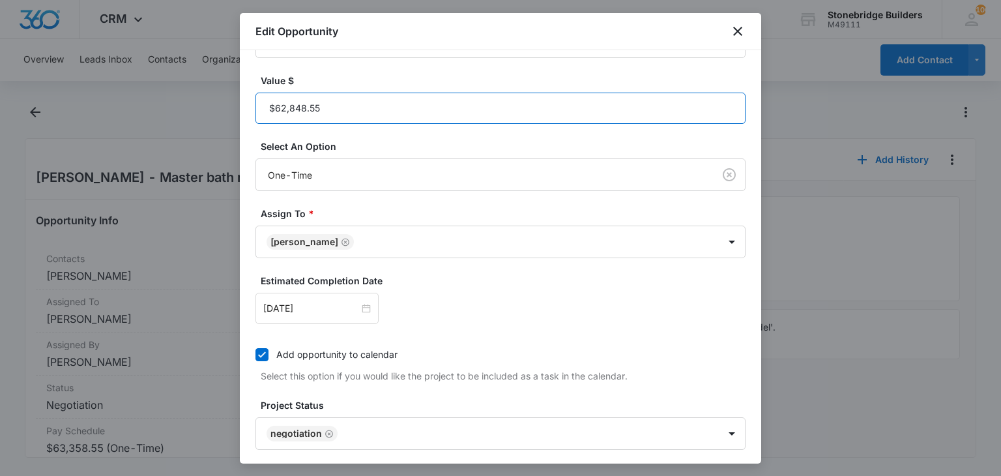
scroll to position [413, 0]
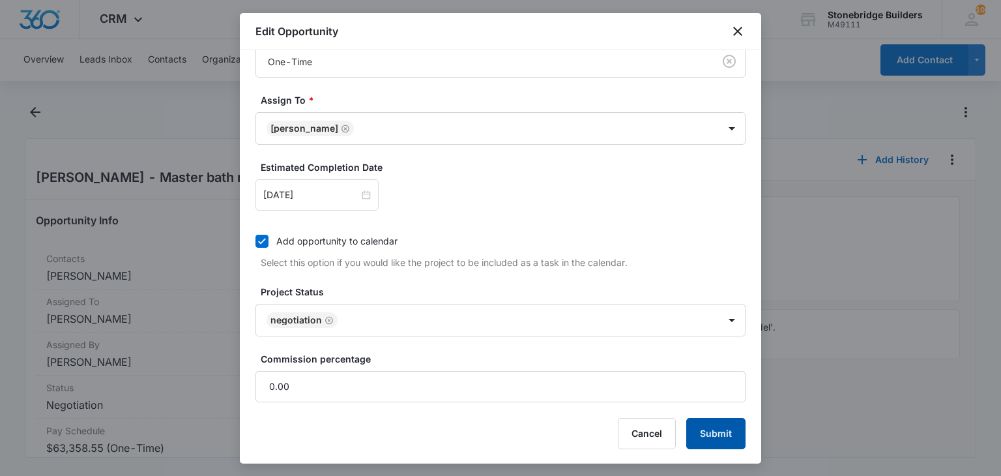
type input "$62,848.55"
click at [701, 418] on button "Submit" at bounding box center [715, 433] width 59 height 31
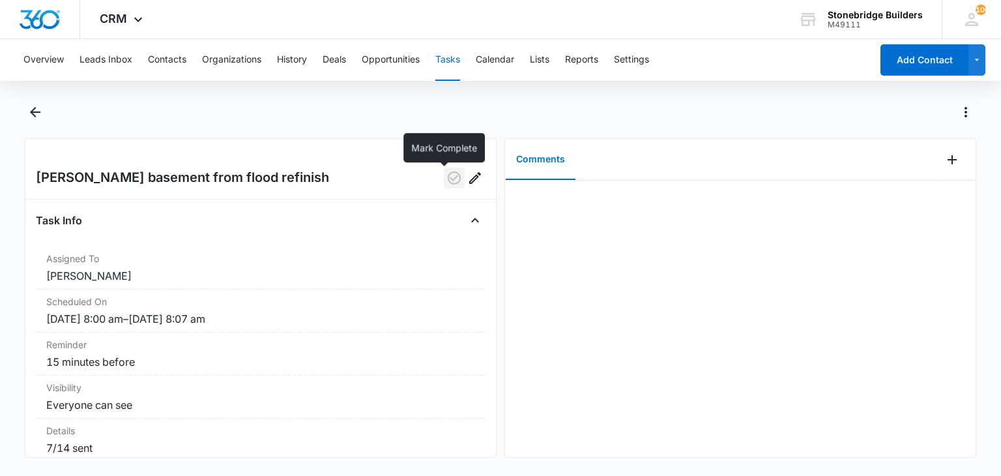
click at [448, 179] on icon "button" at bounding box center [454, 177] width 13 height 13
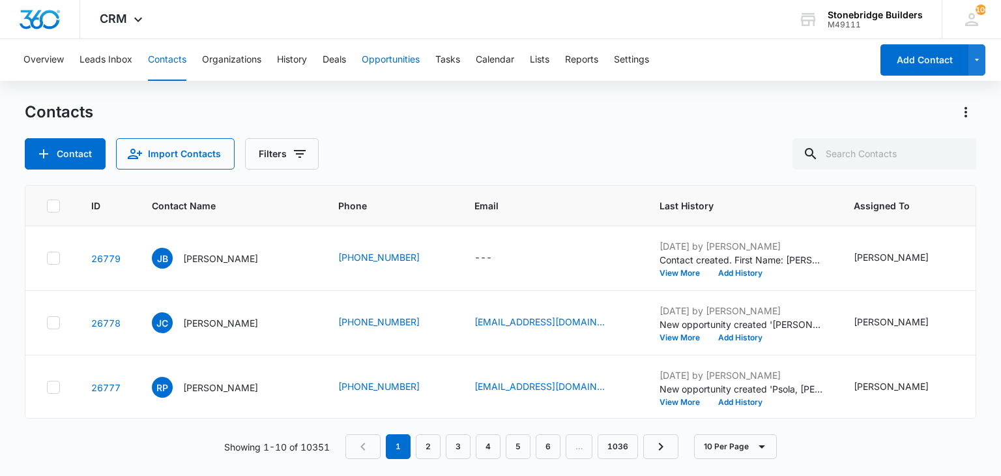
click at [409, 55] on button "Opportunities" at bounding box center [391, 60] width 58 height 42
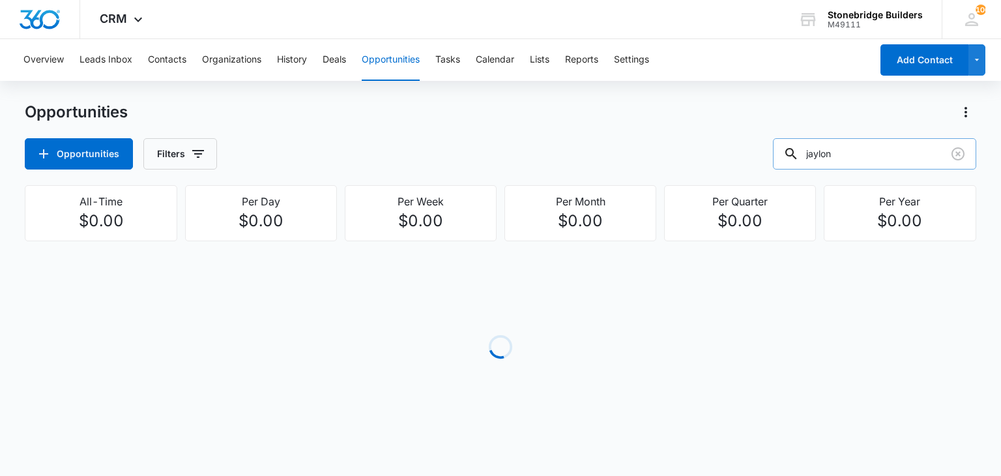
click at [821, 157] on input "jaylon" at bounding box center [874, 153] width 203 height 31
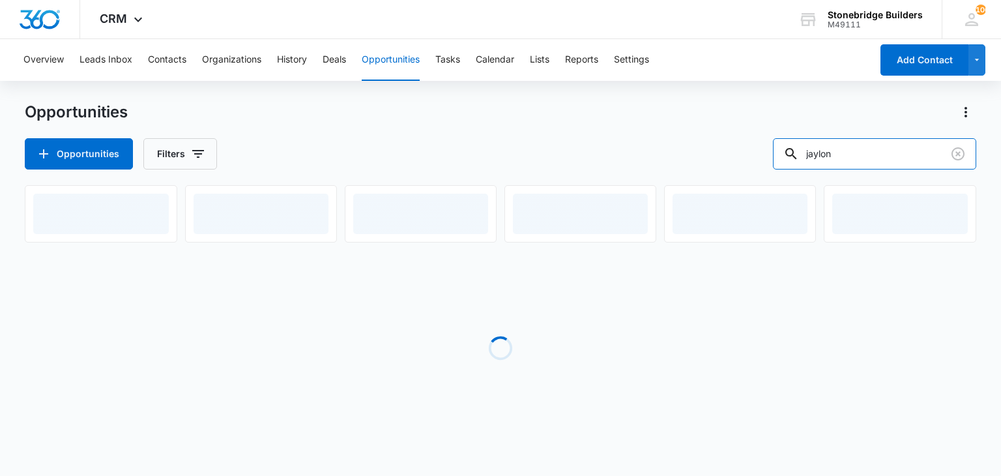
drag, startPoint x: 863, startPoint y: 151, endPoint x: 757, endPoint y: 149, distance: 106.9
click at [759, 154] on div "Opportunities Filters jaylon" at bounding box center [500, 153] width 951 height 31
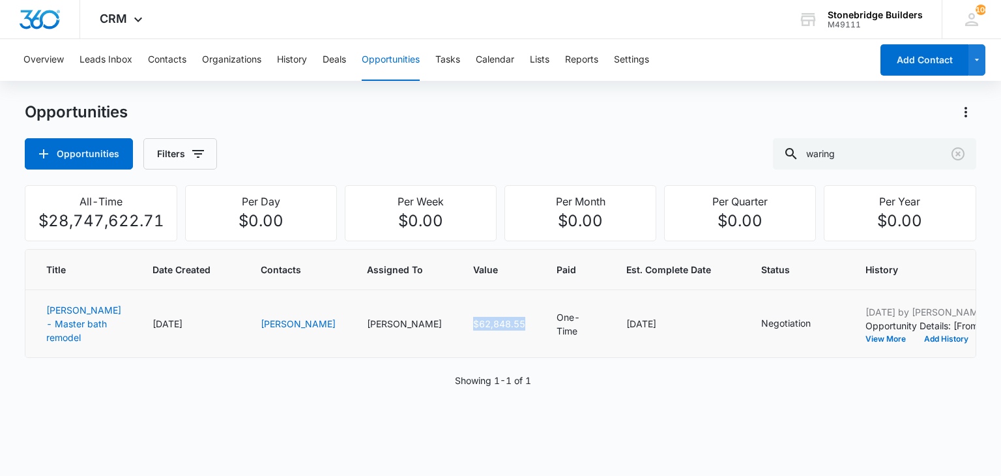
drag, startPoint x: 434, startPoint y: 332, endPoint x: 372, endPoint y: 336, distance: 62.0
click at [457, 336] on td "$62,848.55" at bounding box center [498, 324] width 83 height 68
copy span "$62,848.55"
click at [603, 407] on div "Title Date Created Contacts Assigned To Value Paid Est. Complete Date Status Hi…" at bounding box center [500, 350] width 951 height 202
click at [377, 61] on button "Opportunities" at bounding box center [391, 60] width 58 height 42
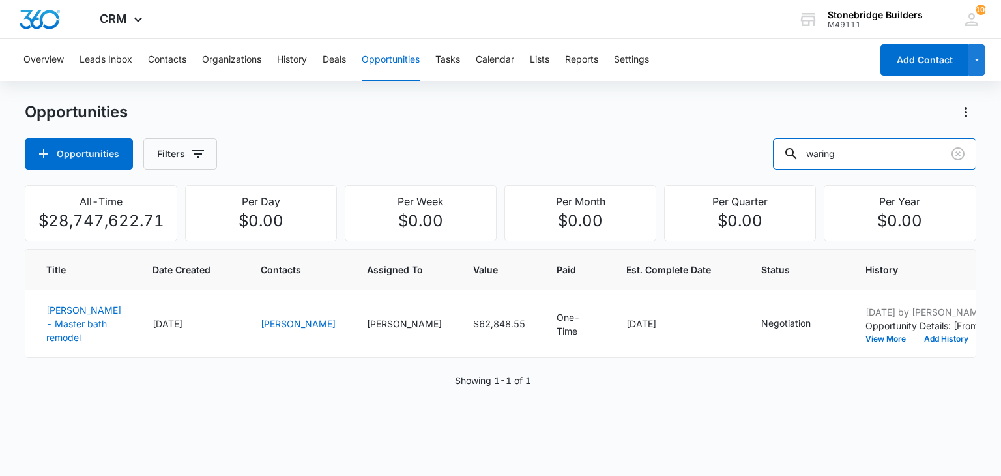
drag, startPoint x: 858, startPoint y: 152, endPoint x: 778, endPoint y: 143, distance: 80.0
click at [778, 143] on div "Opportunities Filters waring" at bounding box center [500, 153] width 951 height 31
type input "augusta"
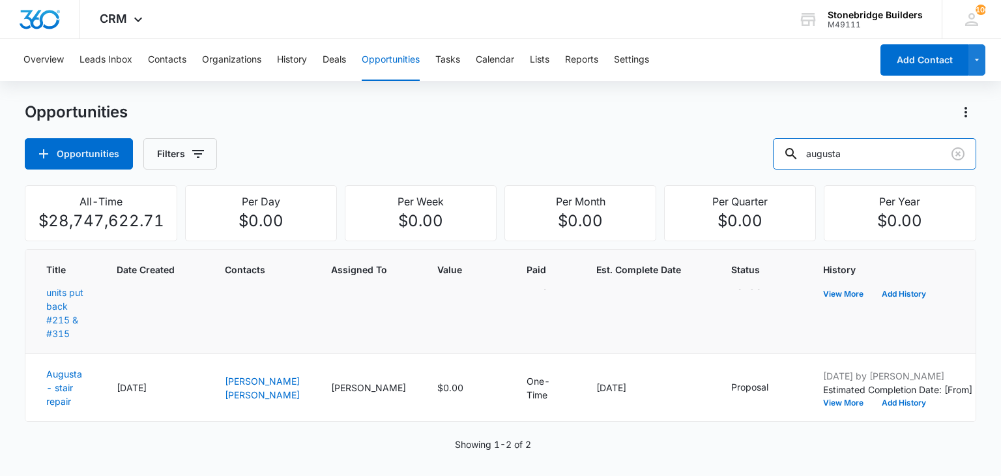
scroll to position [95, 0]
click at [53, 327] on link "Shadow Tree (Now Augusta) - Fire units put back #215 & #315" at bounding box center [65, 278] width 39 height 121
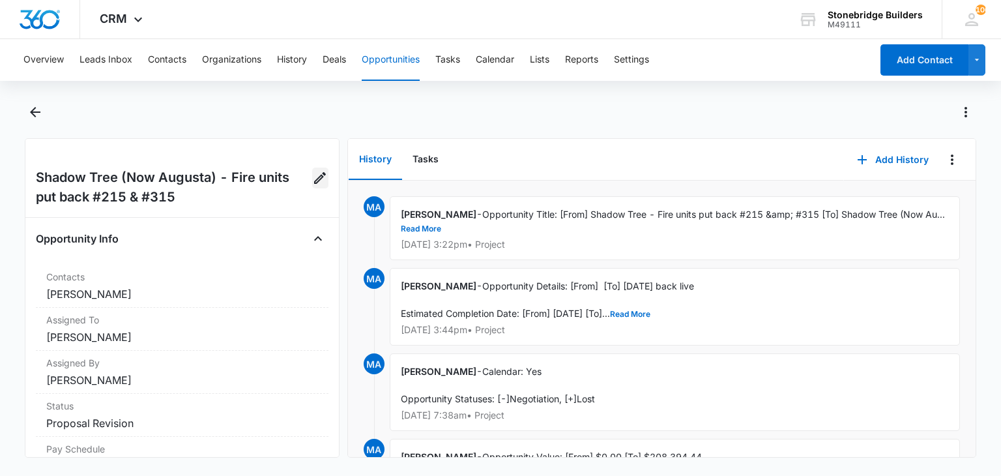
click at [314, 176] on icon "Edit Opportunity" at bounding box center [320, 178] width 12 height 12
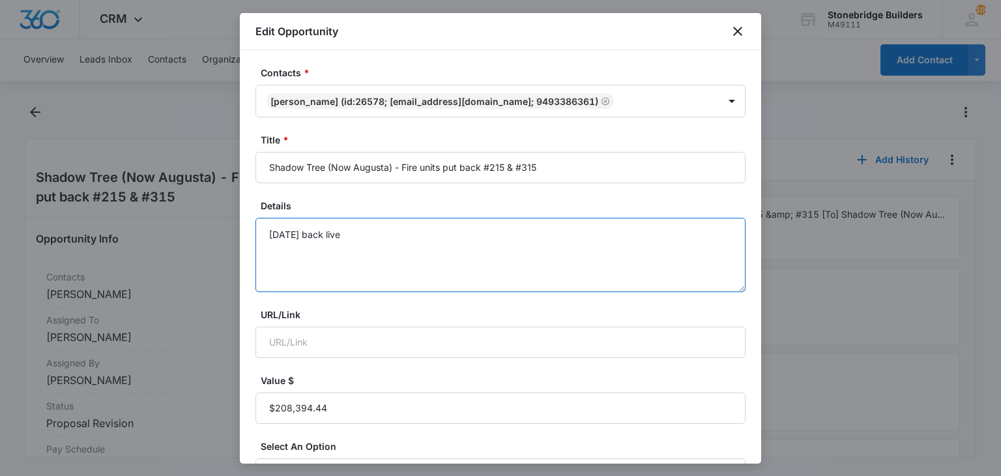
click at [371, 234] on textarea "[DATE] back live" at bounding box center [500, 255] width 490 height 74
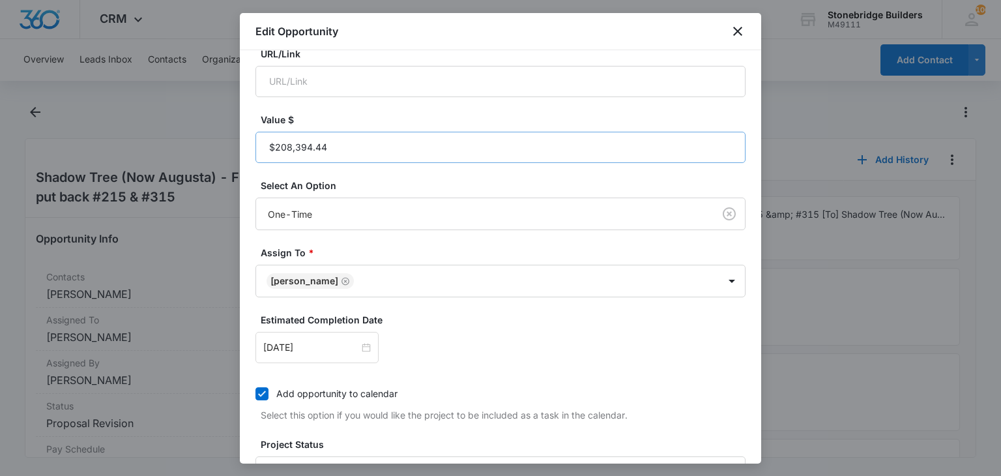
type textarea "[DATE] back live 10/10 sent"
paste input "$0.00"
click at [340, 150] on input "Value $" at bounding box center [500, 147] width 490 height 31
paste input "currency"
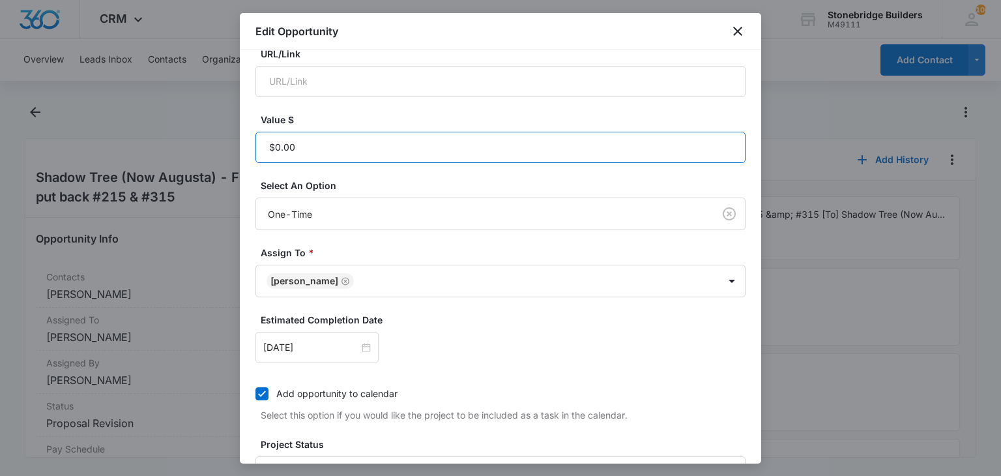
paste input "currency"
paste input "$0.00"
click at [340, 153] on input "Value $" at bounding box center [500, 147] width 490 height 31
click at [326, 141] on input "Value $" at bounding box center [500, 147] width 490 height 31
type input "$0.00"
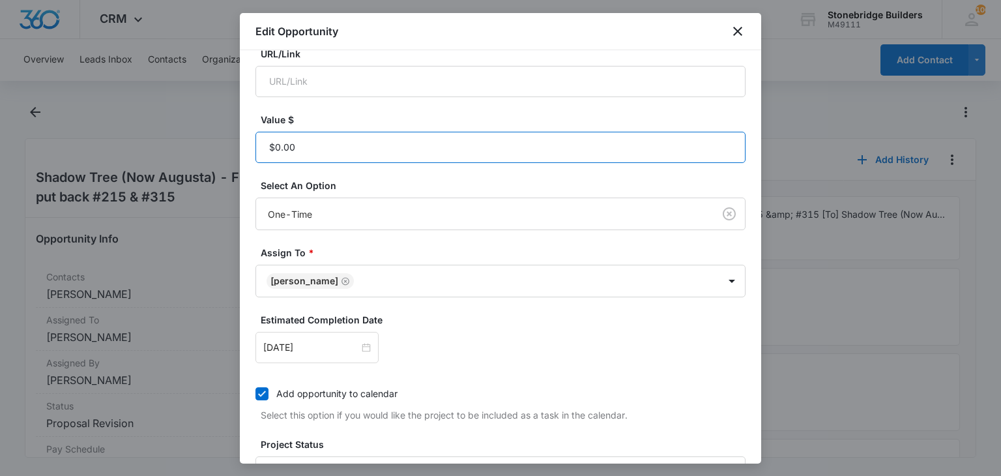
click at [326, 141] on input "Value $" at bounding box center [500, 147] width 490 height 31
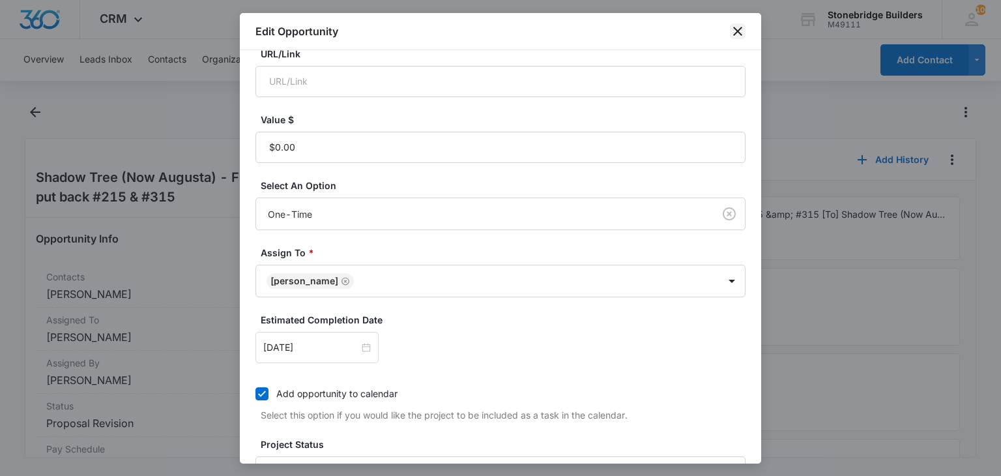
click at [738, 23] on icon "close" at bounding box center [738, 31] width 16 height 16
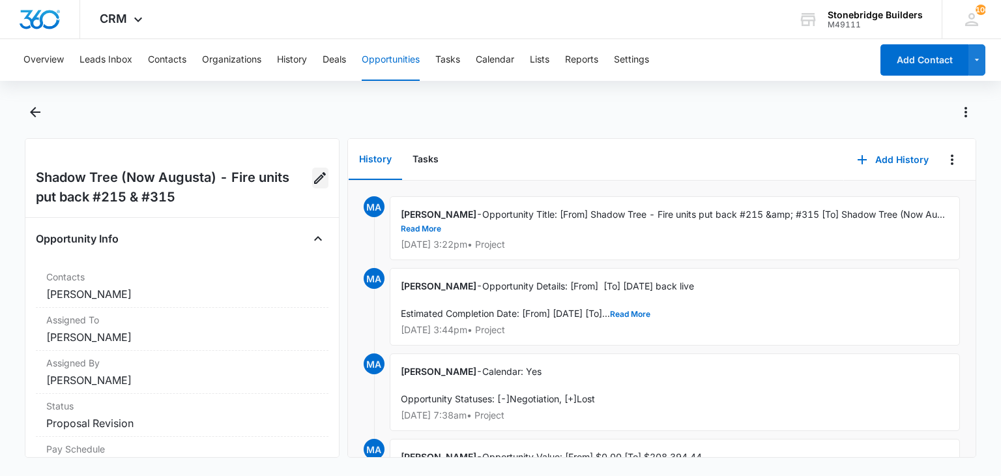
click at [312, 179] on icon "Edit Opportunity" at bounding box center [320, 178] width 16 height 16
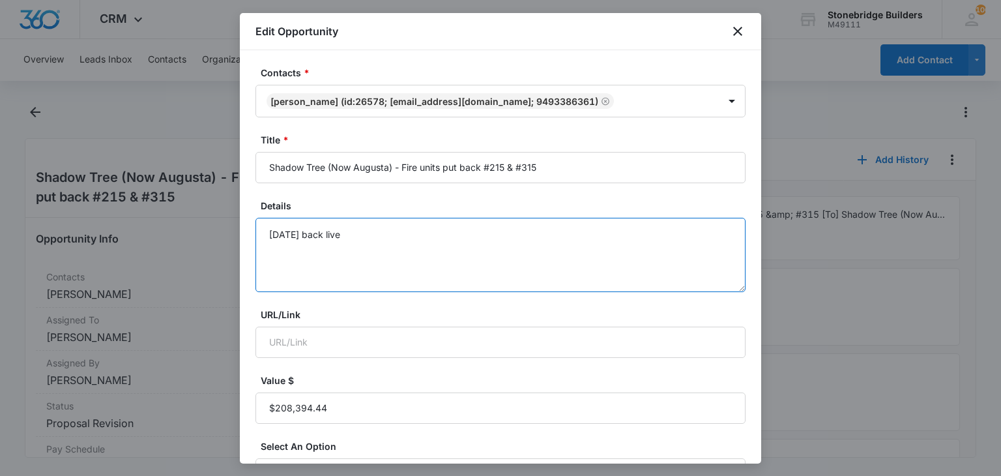
click at [362, 238] on textarea "[DATE] back live" at bounding box center [500, 255] width 490 height 74
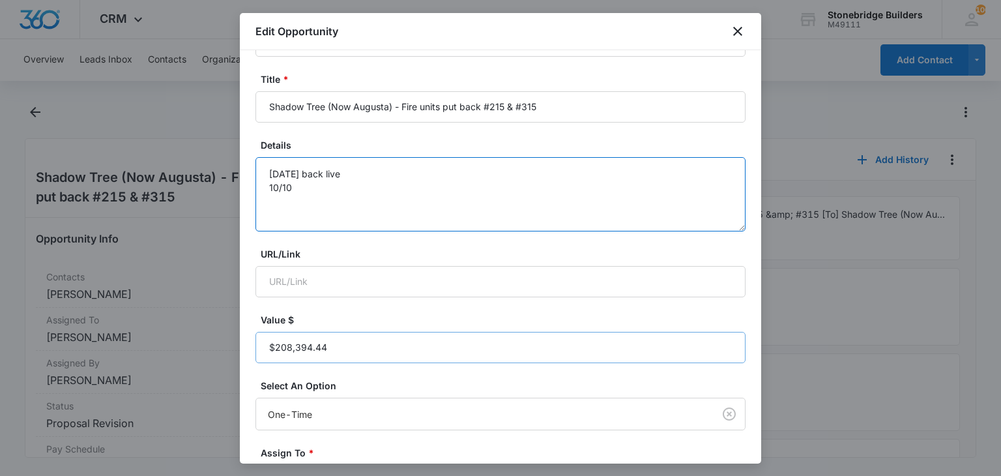
scroll to position [130, 0]
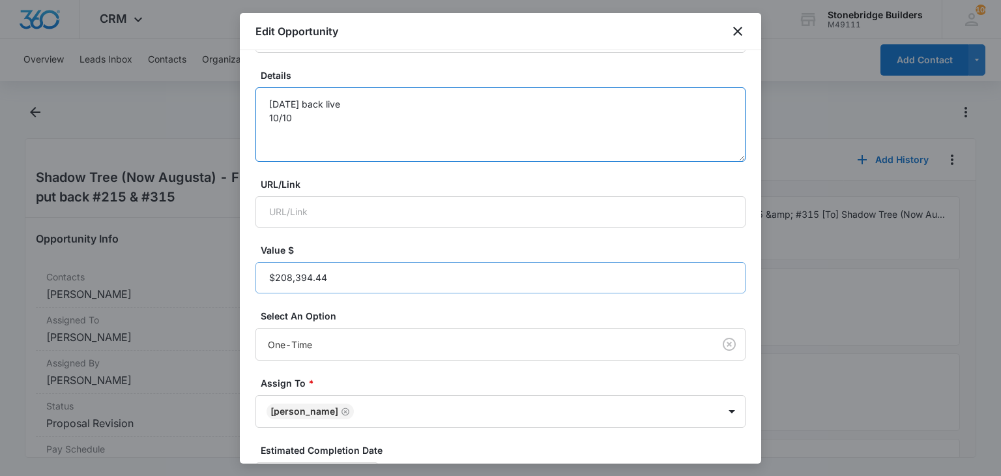
type textarea "[DATE] back live 10/10"
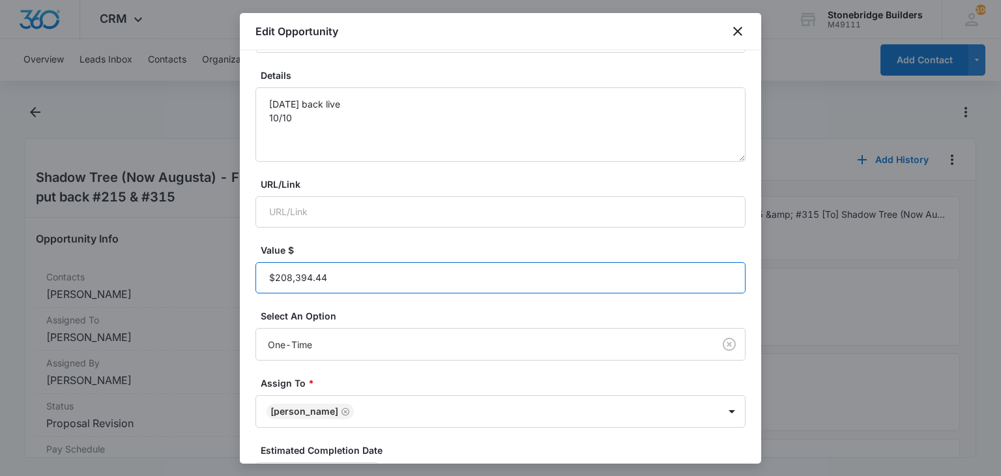
click at [341, 280] on input "Value $" at bounding box center [500, 277] width 490 height 31
type input "$240,000.00"
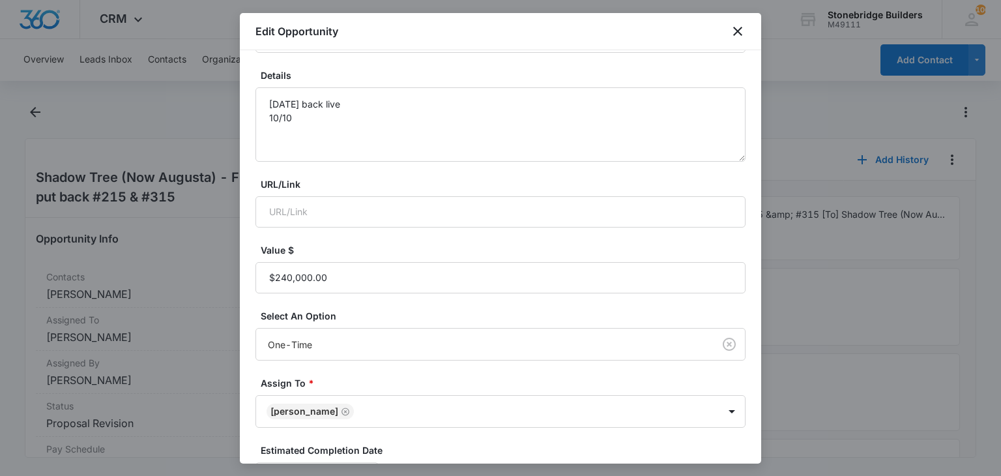
click at [438, 244] on label "Value $" at bounding box center [506, 250] width 490 height 14
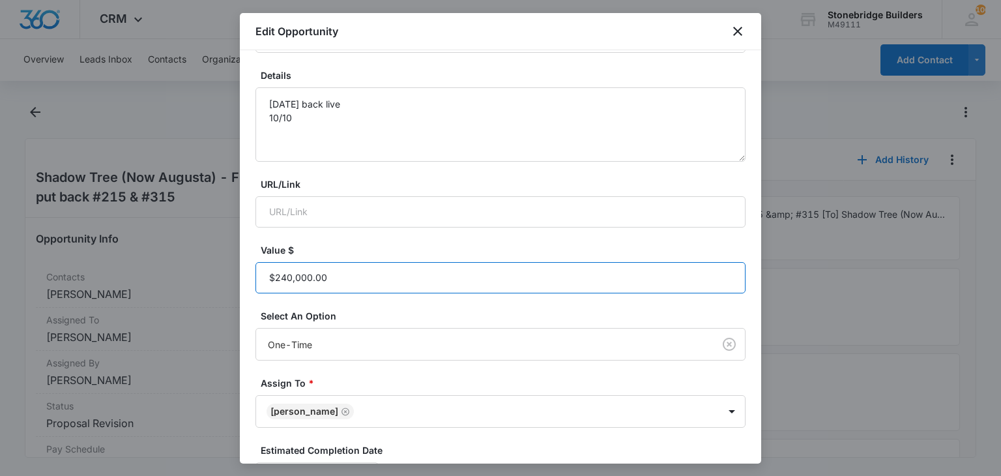
click at [438, 262] on input "Value $" at bounding box center [500, 277] width 490 height 31
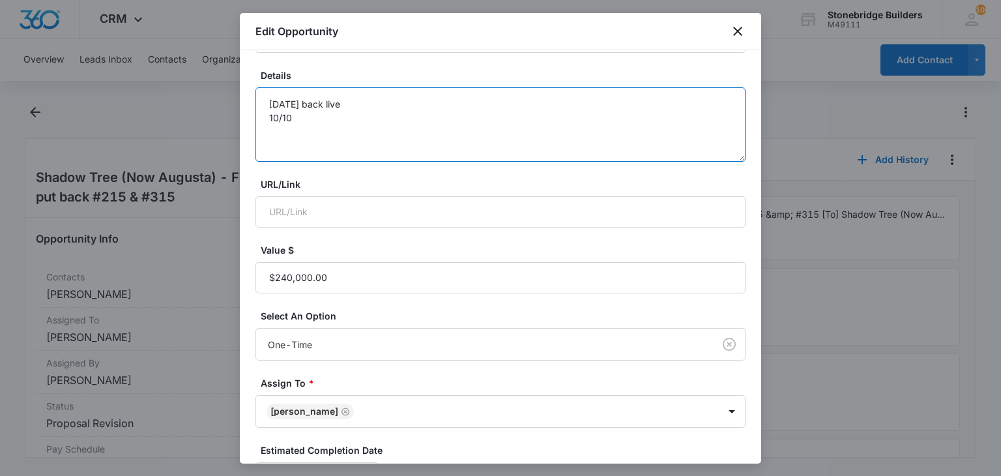
click at [341, 134] on textarea "[DATE] back live 10/10" at bounding box center [500, 124] width 490 height 74
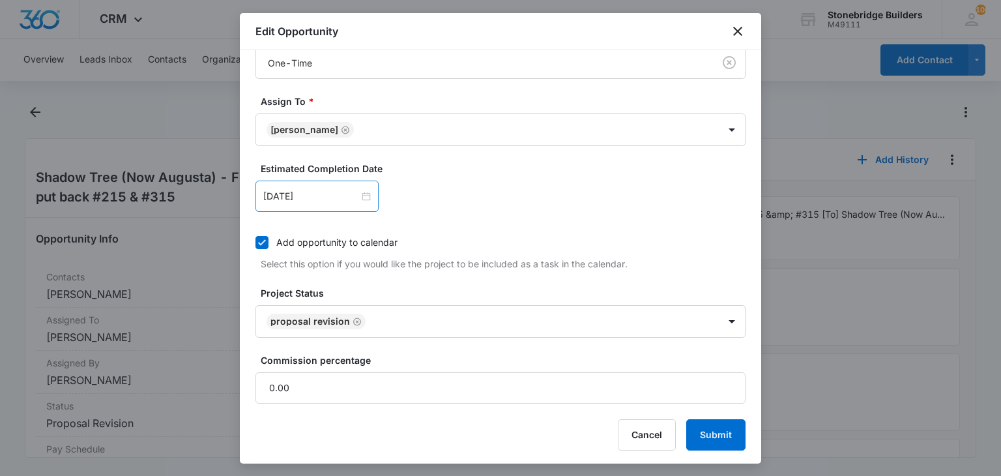
scroll to position [413, 0]
click at [354, 316] on icon "Remove Proposal Revision" at bounding box center [357, 320] width 8 height 8
type textarea "[DATE] back live 10/10 revised sent"
click at [354, 315] on body "CRM Apps Reputation Websites Forms CRM Email Social Content Ads Intelligence Fi…" at bounding box center [500, 238] width 1001 height 476
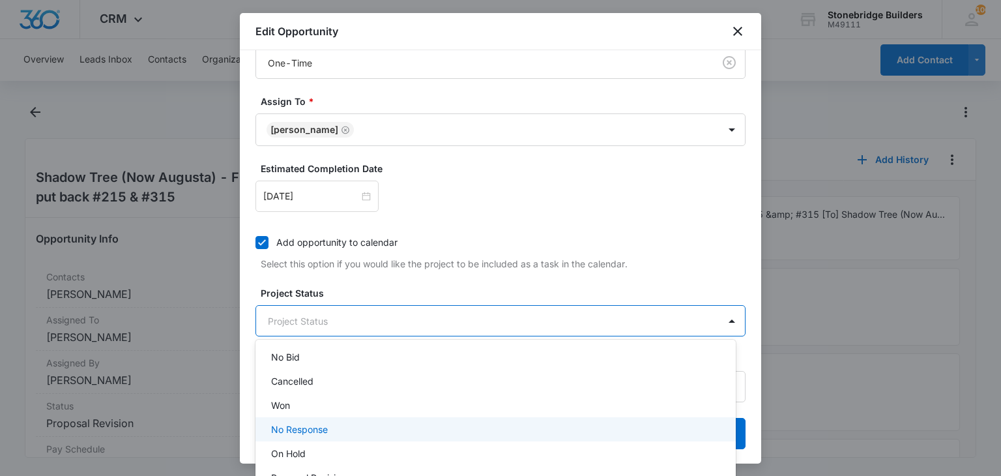
scroll to position [130, 0]
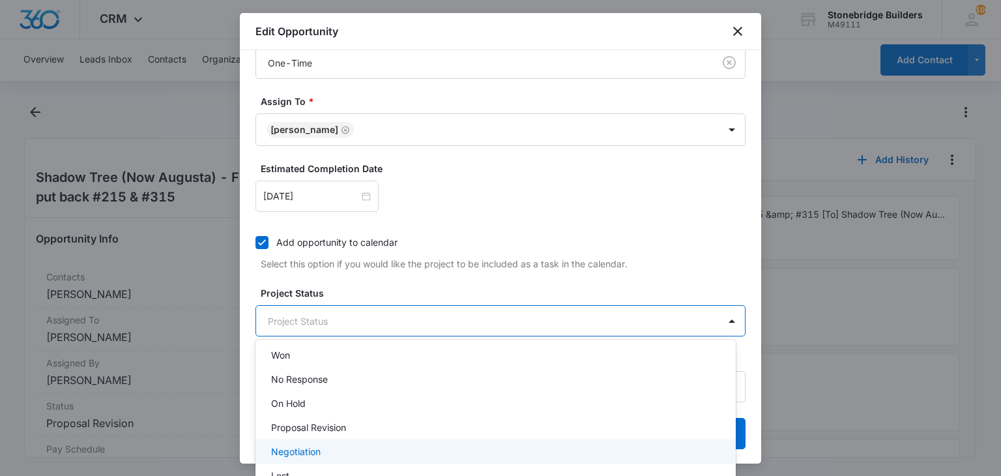
click at [313, 443] on div "Negotiation" at bounding box center [495, 451] width 480 height 24
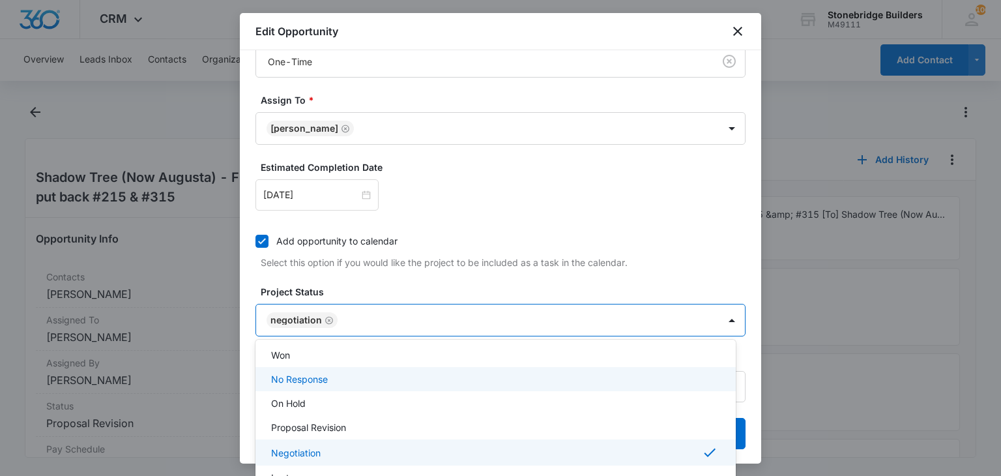
click at [392, 269] on div at bounding box center [500, 238] width 1001 height 476
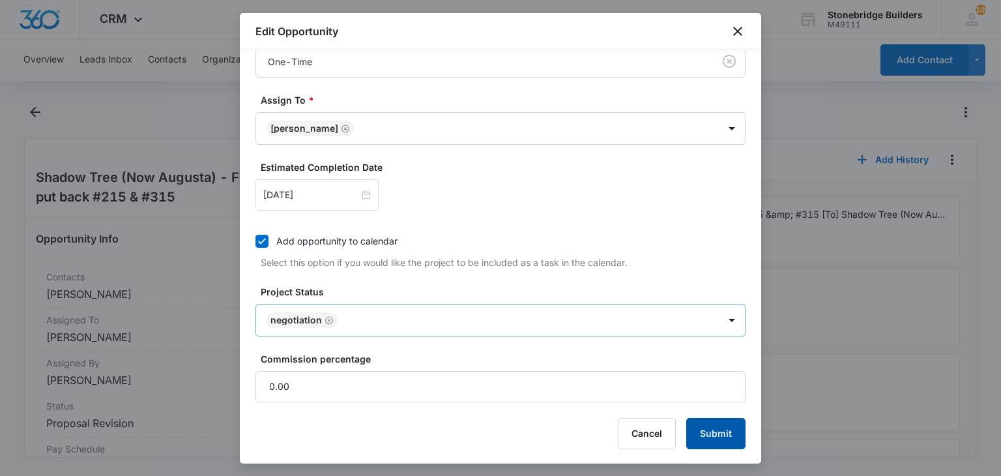
click at [691, 427] on button "Submit" at bounding box center [715, 433] width 59 height 31
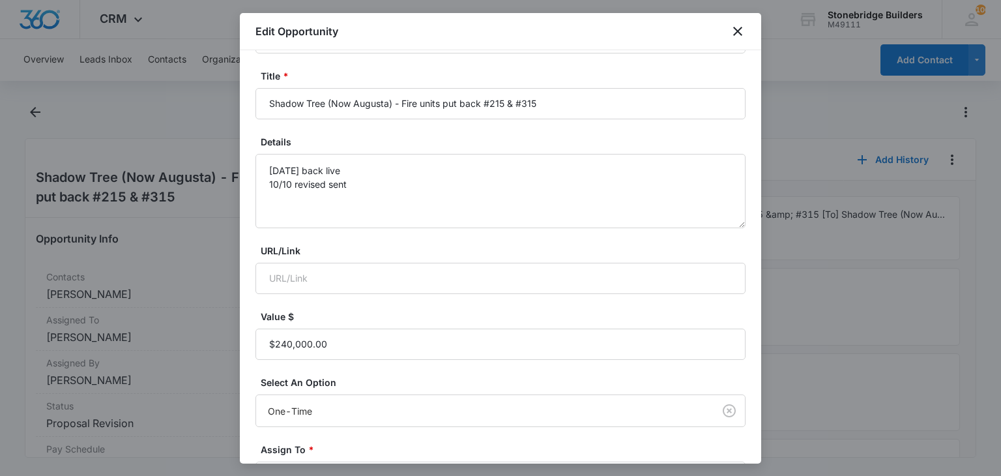
scroll to position [0, 0]
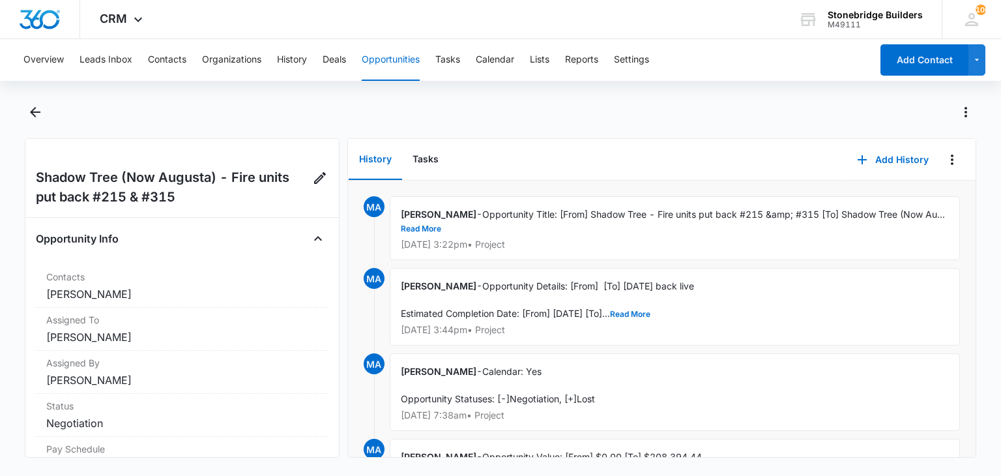
click at [325, 182] on div "Shadow Tree (Now Augusta) - Fire units put back #215 & #315 Opportunity Info Co…" at bounding box center [182, 297] width 314 height 319
click at [317, 179] on icon "Edit Opportunity" at bounding box center [320, 178] width 16 height 16
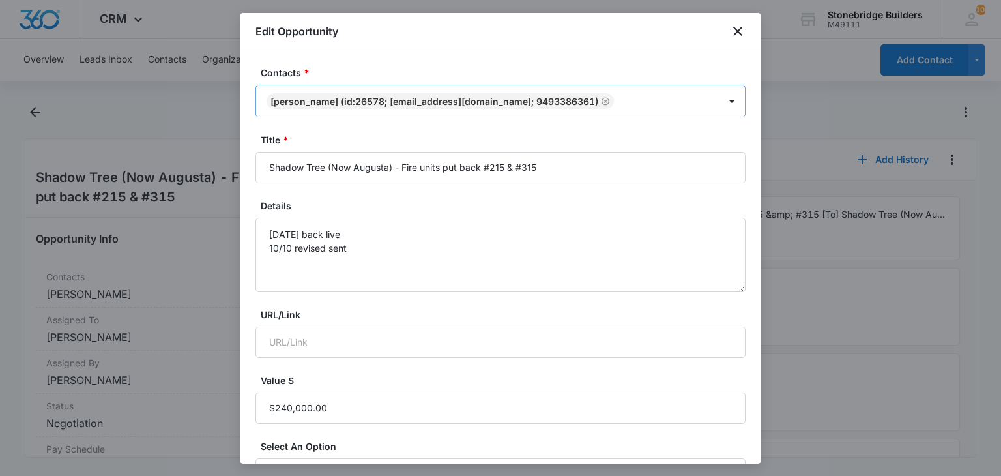
click at [627, 100] on div at bounding box center [668, 101] width 100 height 16
type input "[PERSON_NAME]"
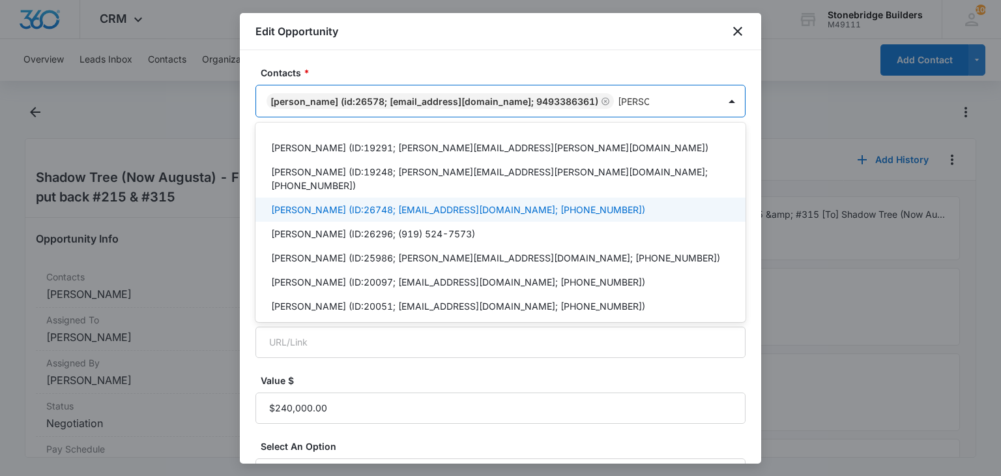
click at [317, 203] on p "[PERSON_NAME] (ID:26748; [EMAIL_ADDRESS][DOMAIN_NAME]; [PHONE_NUMBER])" at bounding box center [458, 210] width 374 height 14
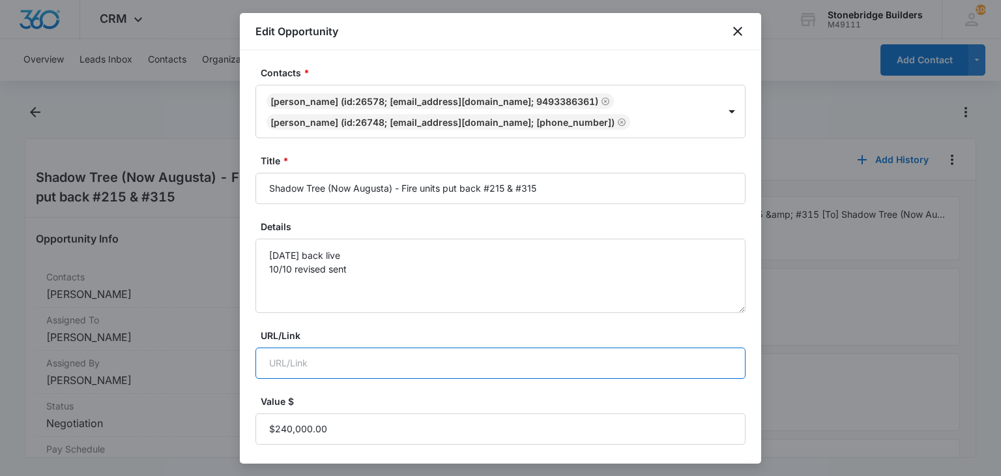
click at [464, 368] on input "URL/Link" at bounding box center [500, 362] width 490 height 31
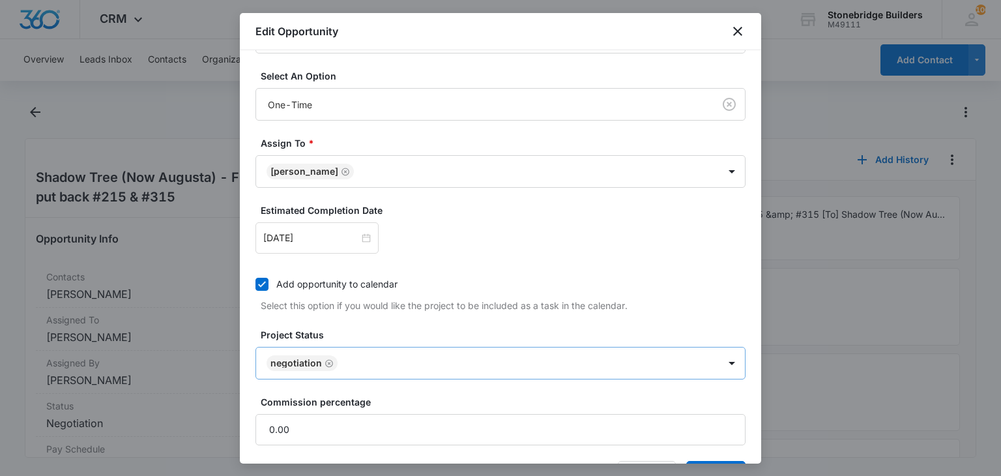
scroll to position [434, 0]
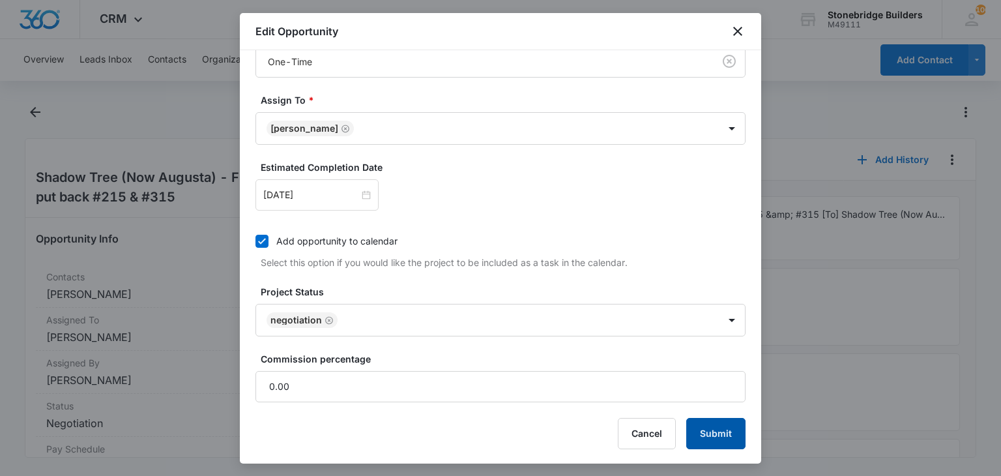
click at [710, 427] on button "Submit" at bounding box center [715, 433] width 59 height 31
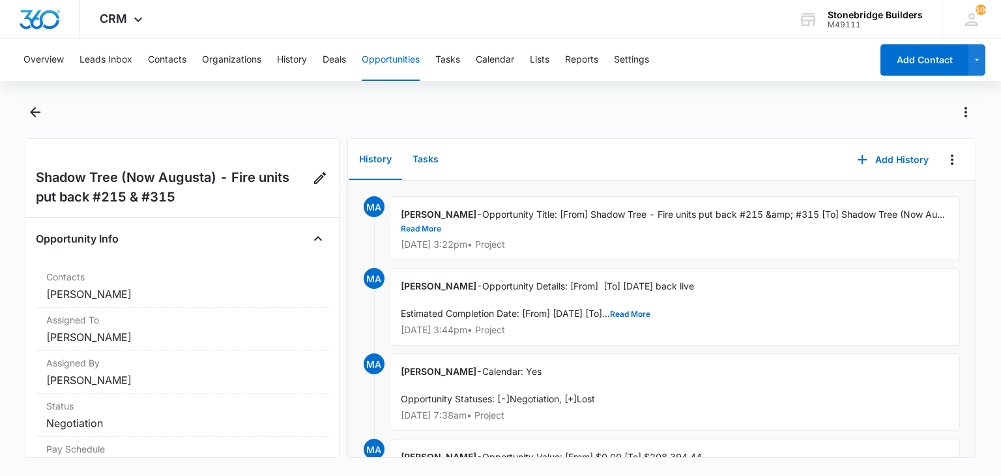
click at [422, 156] on button "Tasks" at bounding box center [425, 159] width 47 height 40
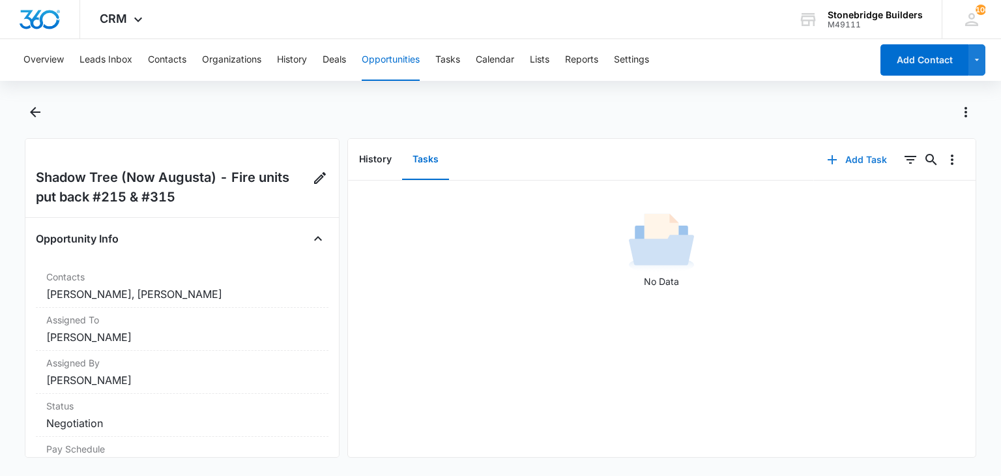
click at [856, 157] on button "Add Task" at bounding box center [857, 159] width 86 height 31
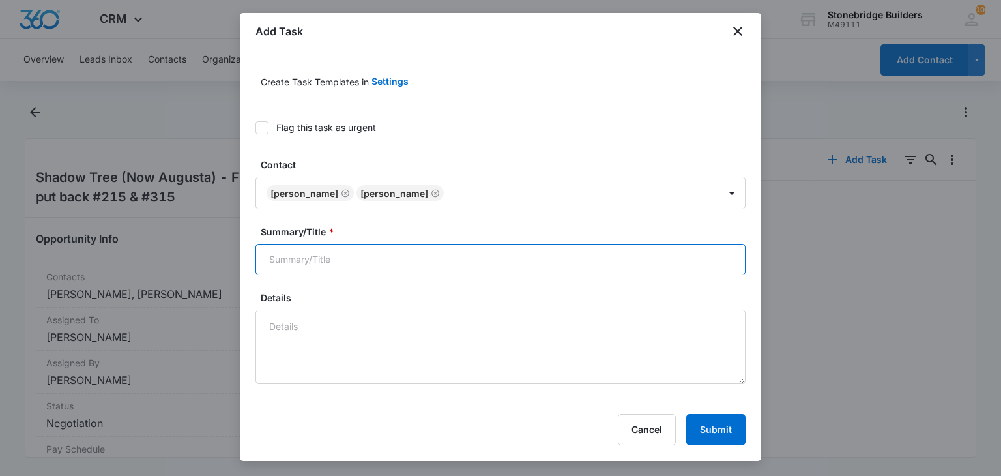
click at [332, 256] on input "Summary/Title *" at bounding box center [500, 259] width 490 height 31
type input "[PERSON_NAME] Augusta fire units"
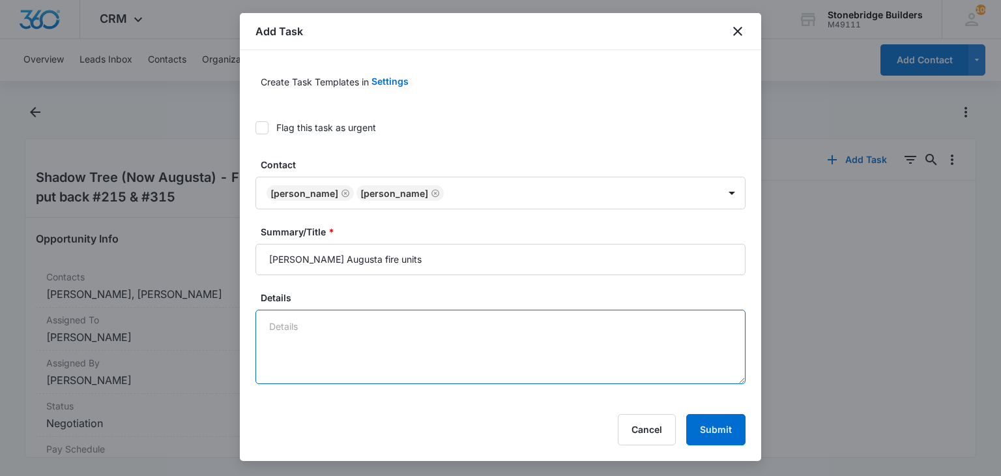
click at [323, 334] on textarea "Details" at bounding box center [500, 347] width 490 height 74
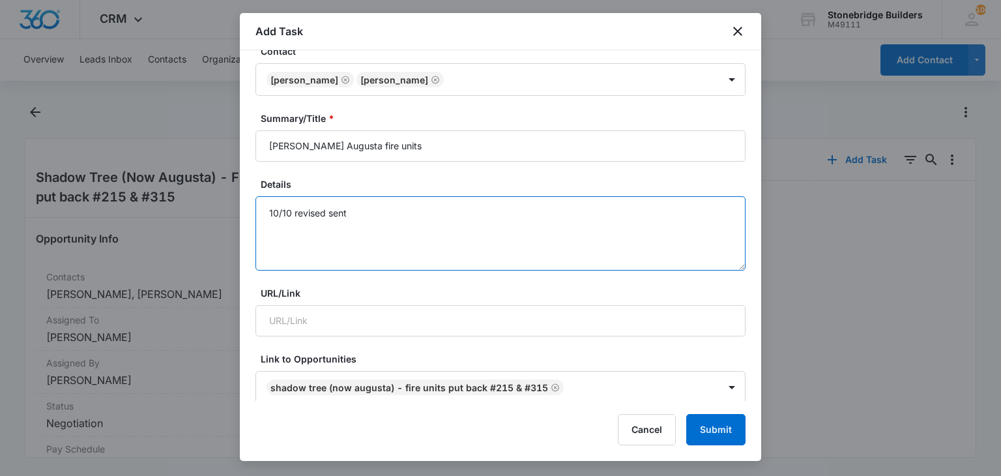
scroll to position [261, 0]
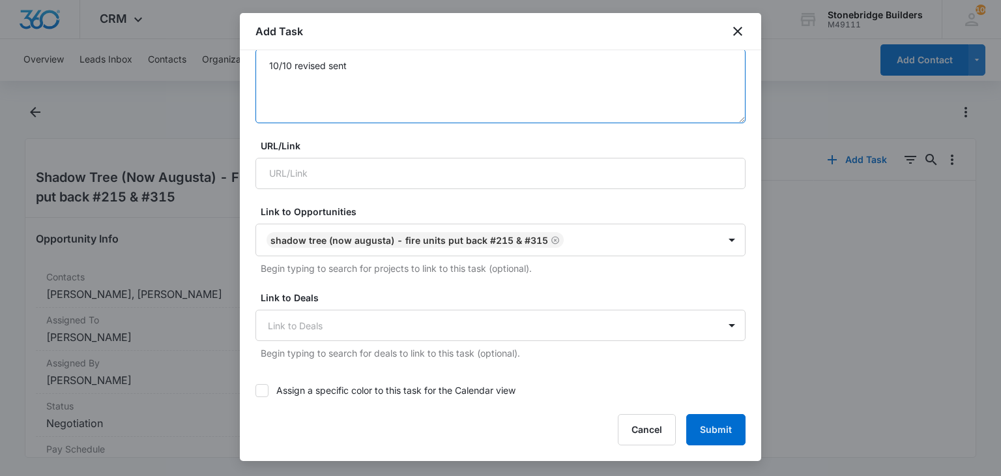
type textarea "10/10 revised sent"
click at [265, 381] on div "Assign a specific color to this task for the Calendar view" at bounding box center [500, 389] width 490 height 29
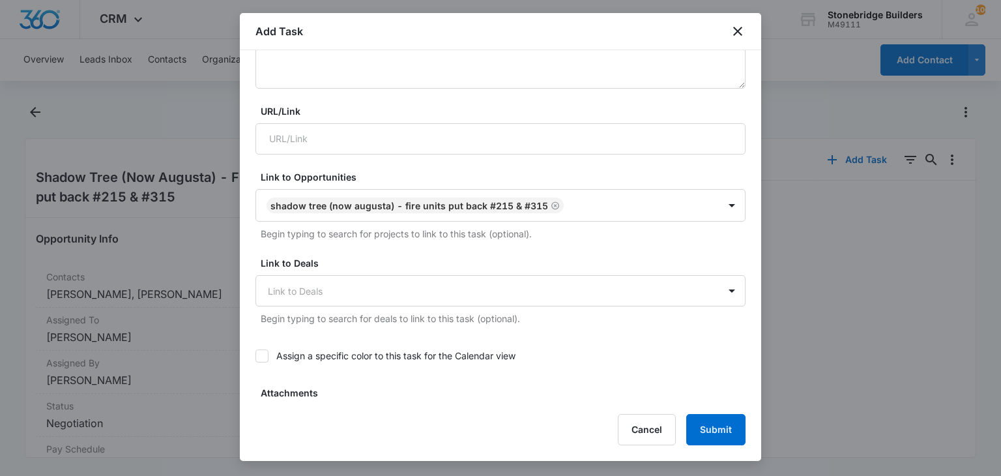
scroll to position [326, 0]
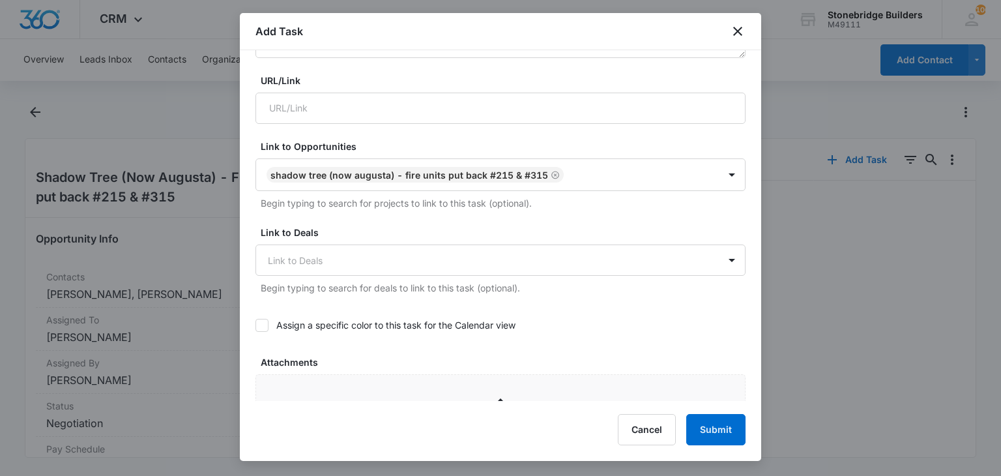
click at [265, 321] on icon at bounding box center [262, 325] width 12 height 12
click at [255, 325] on input "Assign a specific color to this task for the Calendar view" at bounding box center [255, 325] width 0 height 0
click at [285, 367] on div at bounding box center [284, 370] width 16 height 16
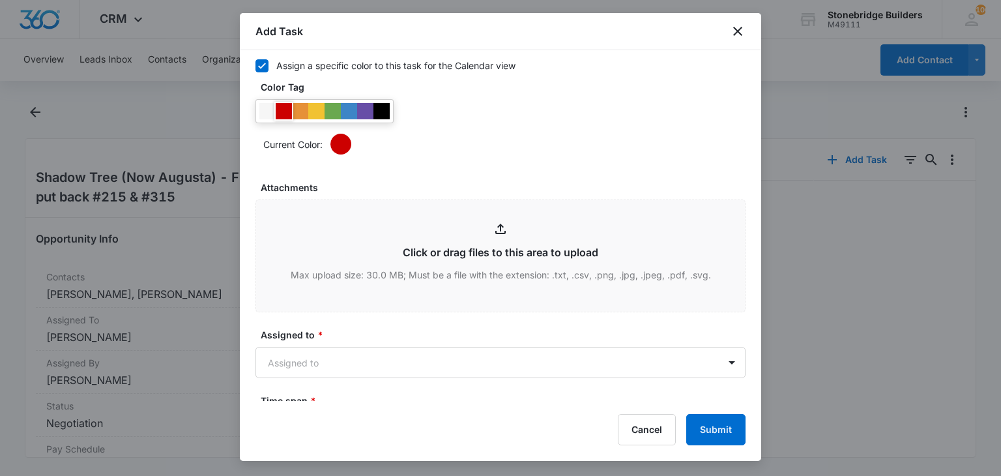
scroll to position [652, 0]
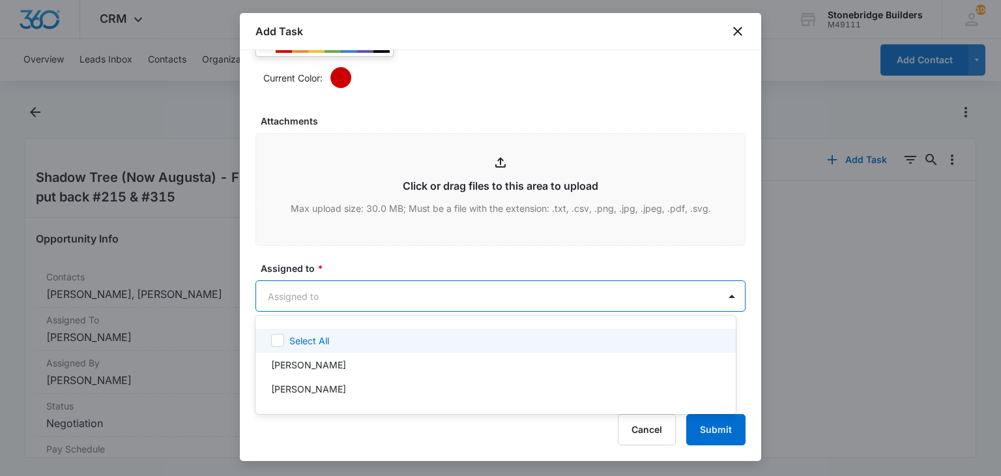
click at [336, 300] on body "CRM Apps Reputation Websites Forms CRM Email Social Content Ads Intelligence Fi…" at bounding box center [500, 238] width 1001 height 476
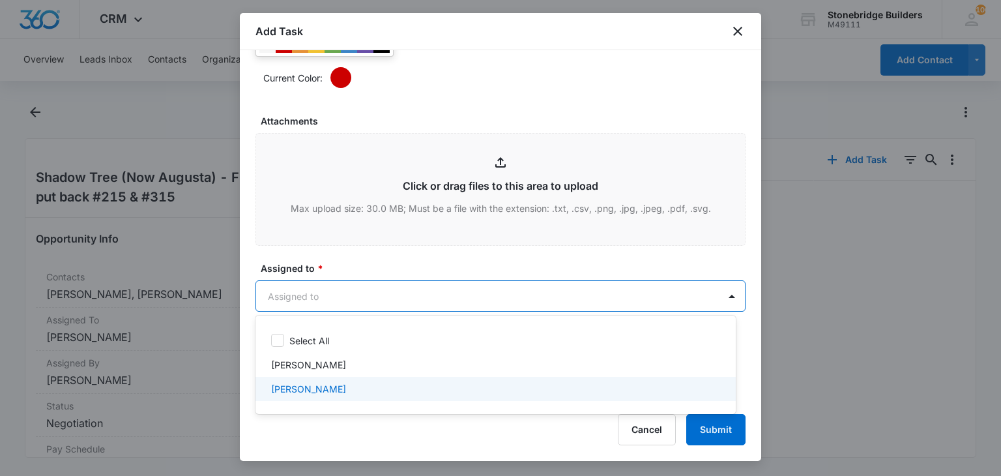
click at [343, 384] on div "[PERSON_NAME]" at bounding box center [494, 389] width 446 height 14
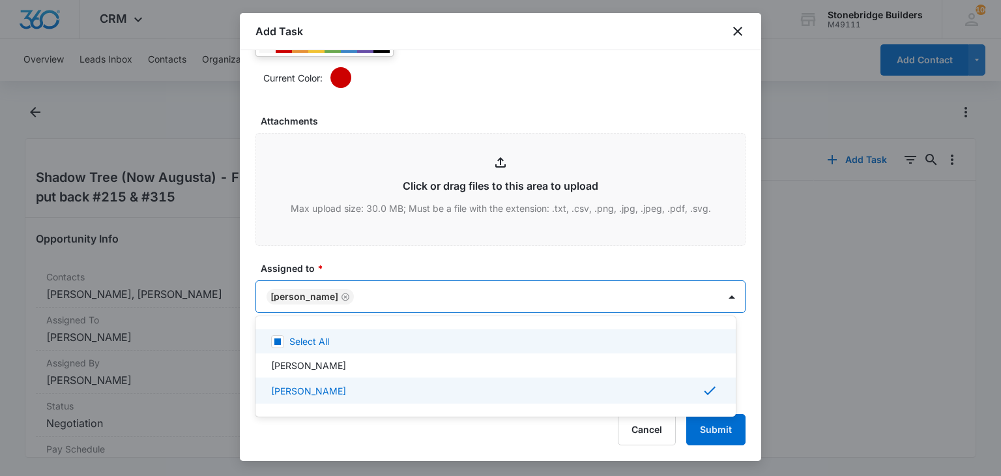
click at [361, 261] on div at bounding box center [500, 238] width 1001 height 476
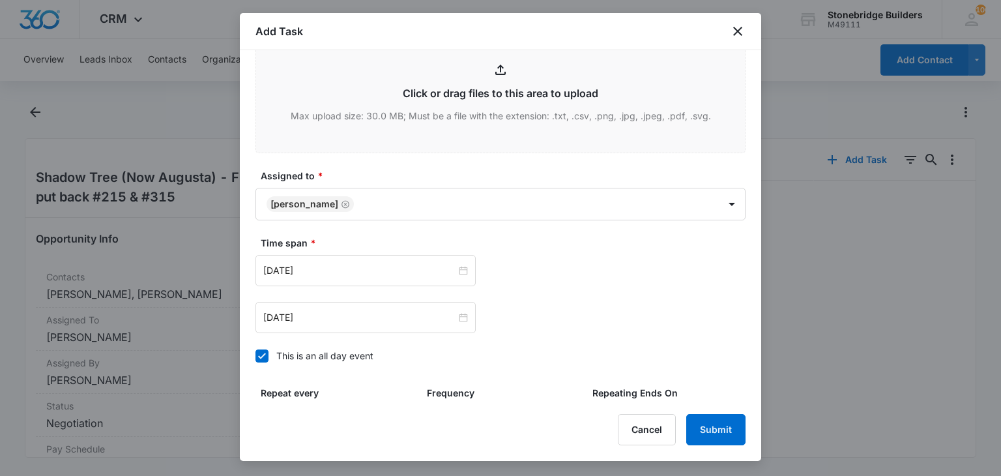
scroll to position [847, 0]
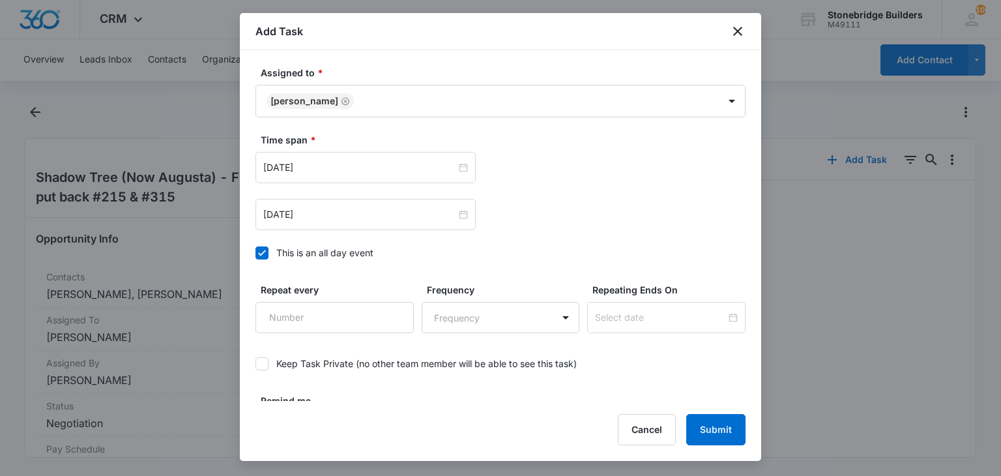
click at [261, 250] on icon at bounding box center [262, 253] width 12 height 12
click at [255, 253] on input "This is an all day event" at bounding box center [255, 253] width 0 height 0
click at [284, 166] on input "[DATE]" at bounding box center [359, 167] width 193 height 14
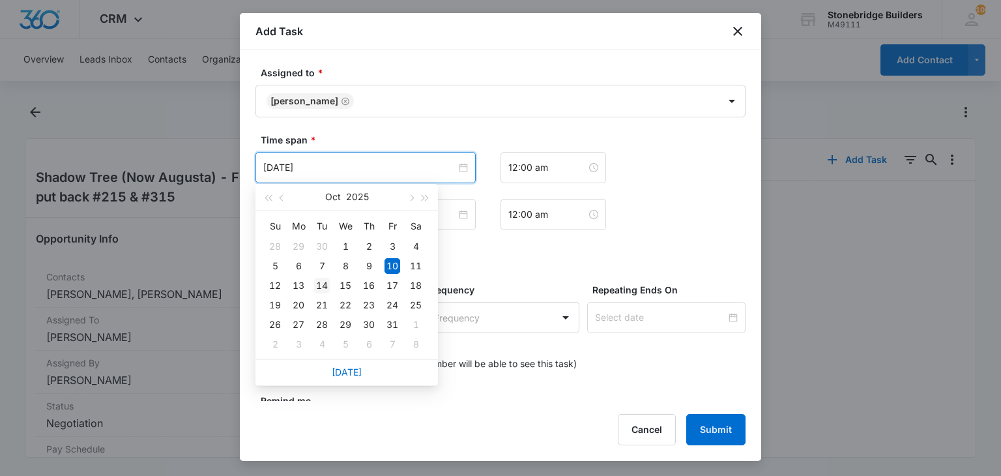
type input "[DATE]"
click at [321, 286] on div "14" at bounding box center [322, 286] width 16 height 16
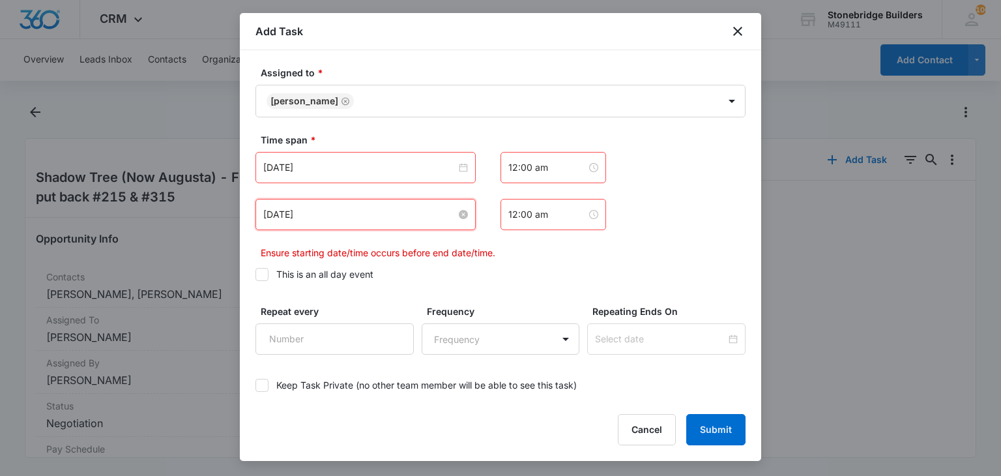
click at [284, 212] on input "[DATE]" at bounding box center [359, 214] width 193 height 14
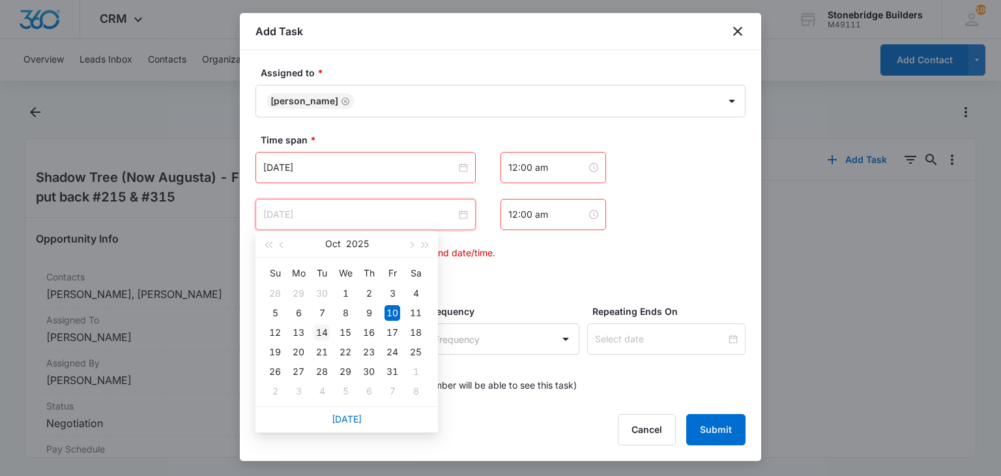
type input "[DATE]"
click at [319, 326] on div "14" at bounding box center [322, 333] width 16 height 16
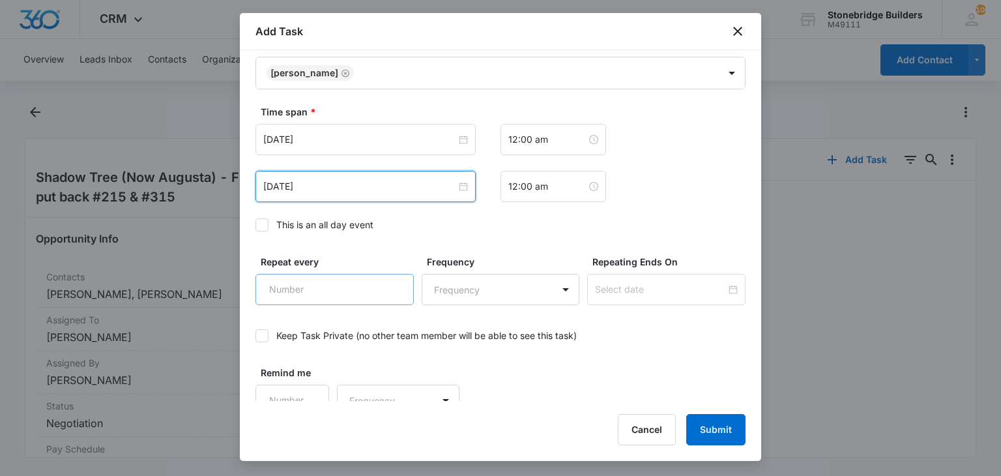
scroll to position [889, 0]
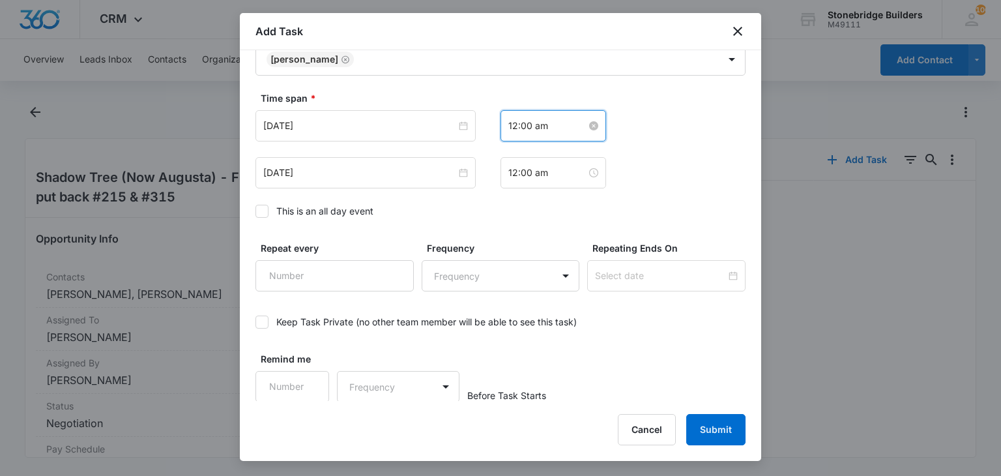
click at [517, 126] on input "12:00 am" at bounding box center [547, 126] width 78 height 14
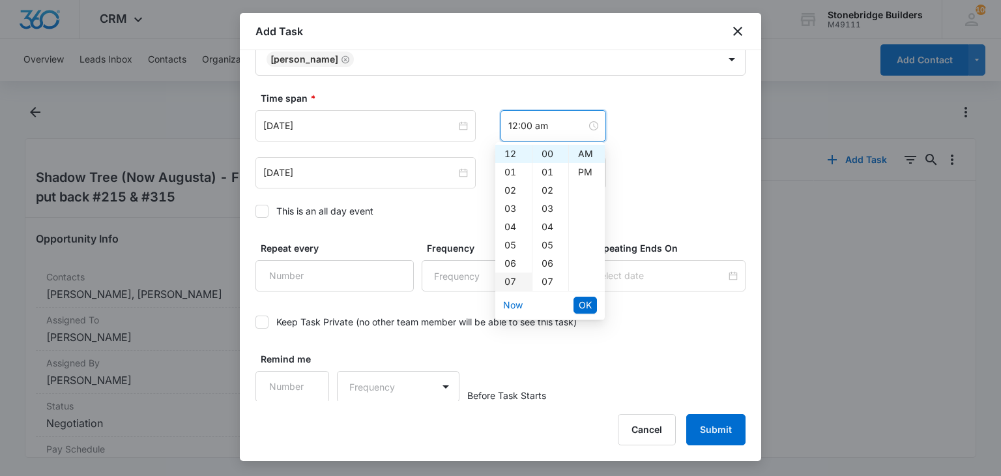
scroll to position [130, 0]
click at [508, 174] on div "08" at bounding box center [513, 169] width 36 height 18
type input "8:00 am"
click at [584, 304] on span "OK" at bounding box center [585, 305] width 13 height 14
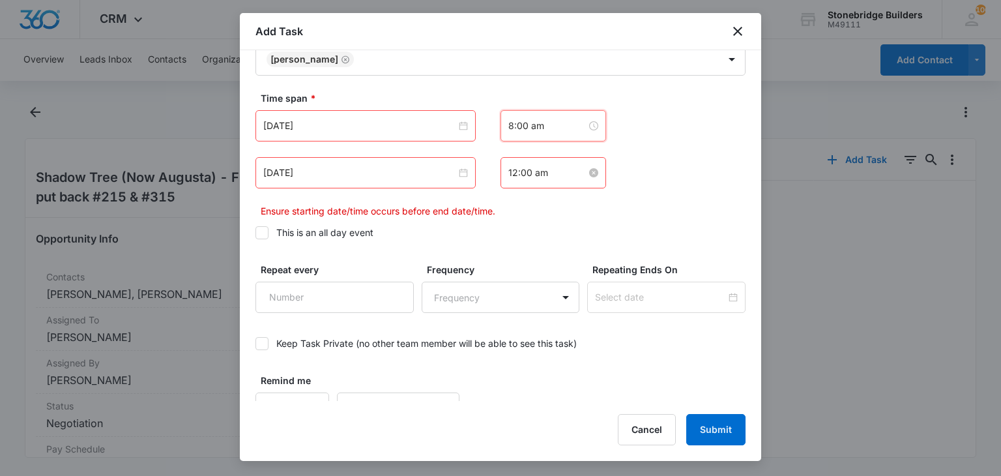
click at [515, 175] on input "12:00 am" at bounding box center [547, 173] width 78 height 14
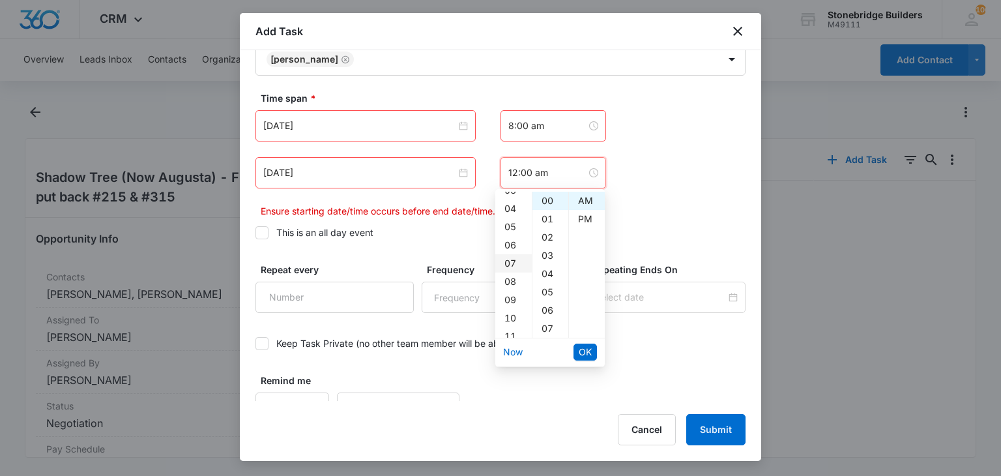
click at [510, 263] on div "07" at bounding box center [513, 263] width 36 height 18
click at [510, 162] on div "7:00 am" at bounding box center [553, 172] width 106 height 31
click at [513, 222] on div "08" at bounding box center [513, 219] width 36 height 18
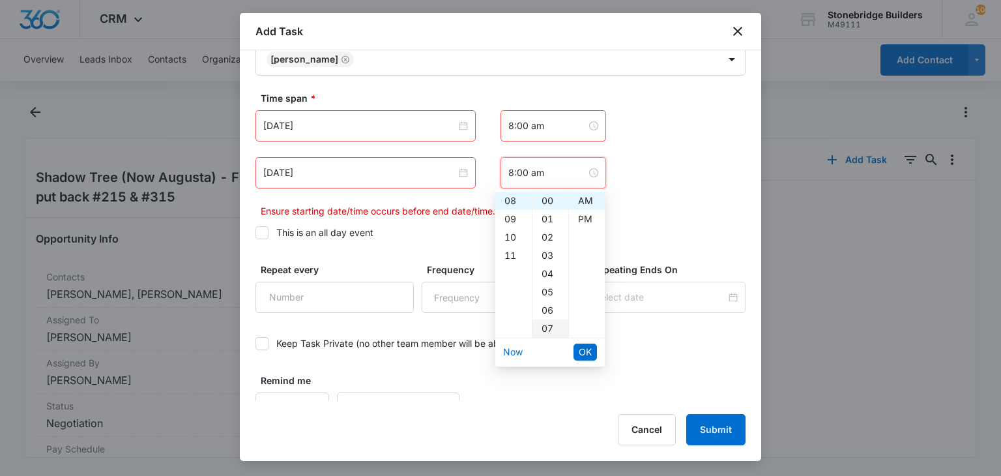
click at [551, 328] on div "07" at bounding box center [550, 328] width 36 height 18
type input "8:07 am"
click at [576, 347] on button "OK" at bounding box center [584, 351] width 23 height 17
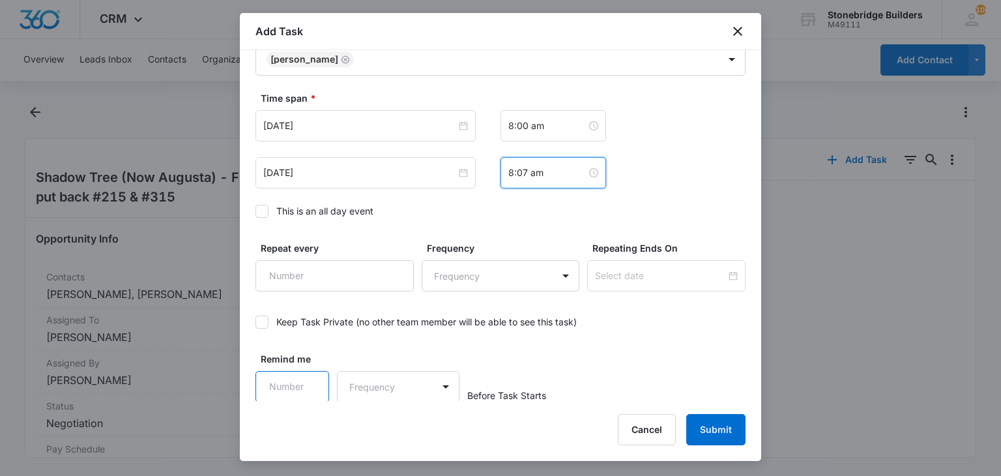
click at [286, 386] on input "Remind me" at bounding box center [292, 386] width 74 height 31
type input "15"
click at [381, 383] on body "CRM Apps Reputation Websites Forms CRM Email Social Content Ads Intelligence Fi…" at bounding box center [500, 238] width 1001 height 476
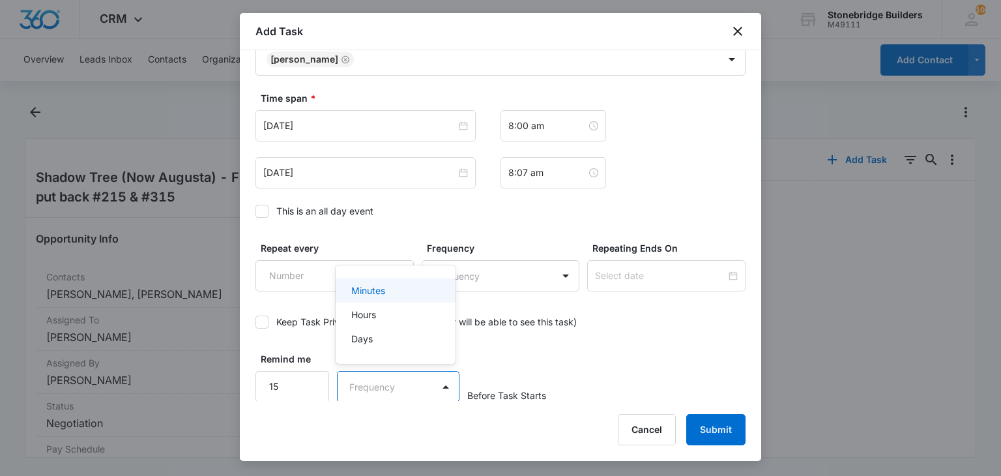
click at [396, 291] on div "Minutes" at bounding box center [394, 290] width 86 height 14
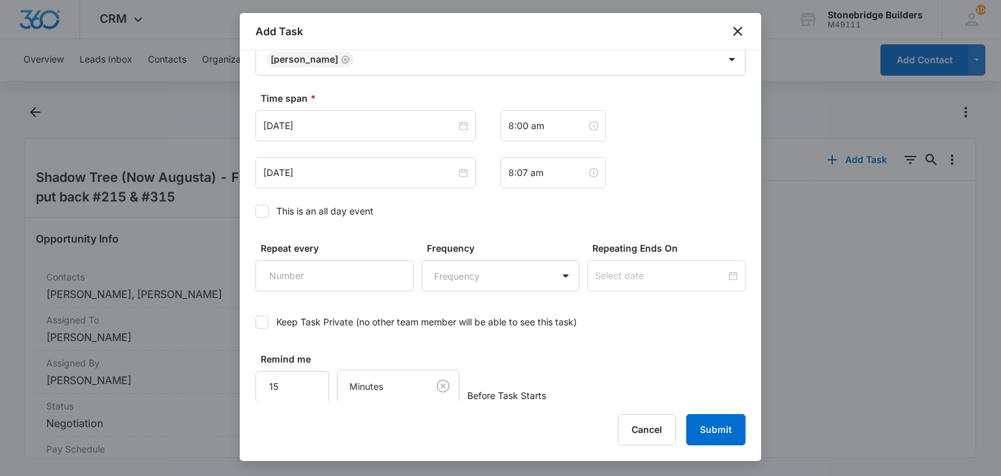
click at [717, 407] on div "Add Task Create Task Templates in Settings Flag this task as urgent Contact [PE…" at bounding box center [500, 237] width 521 height 448
click at [717, 414] on button "Submit" at bounding box center [715, 429] width 59 height 31
